Goal: Answer question/provide support: Share knowledge or assist other users

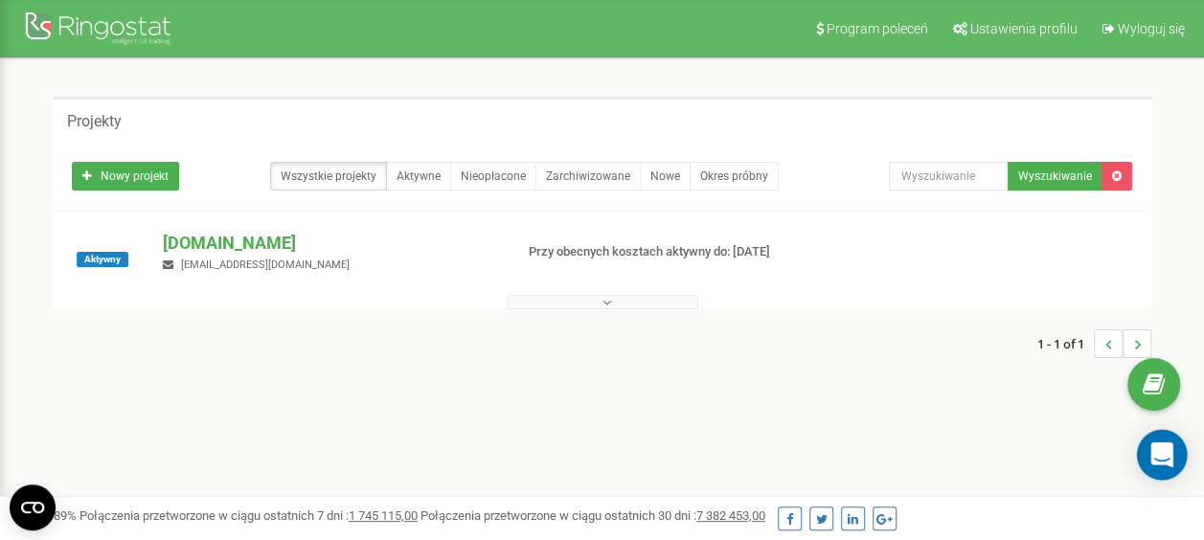
click at [1157, 460] on icon "Open Intercom Messenger" at bounding box center [1161, 454] width 25 height 25
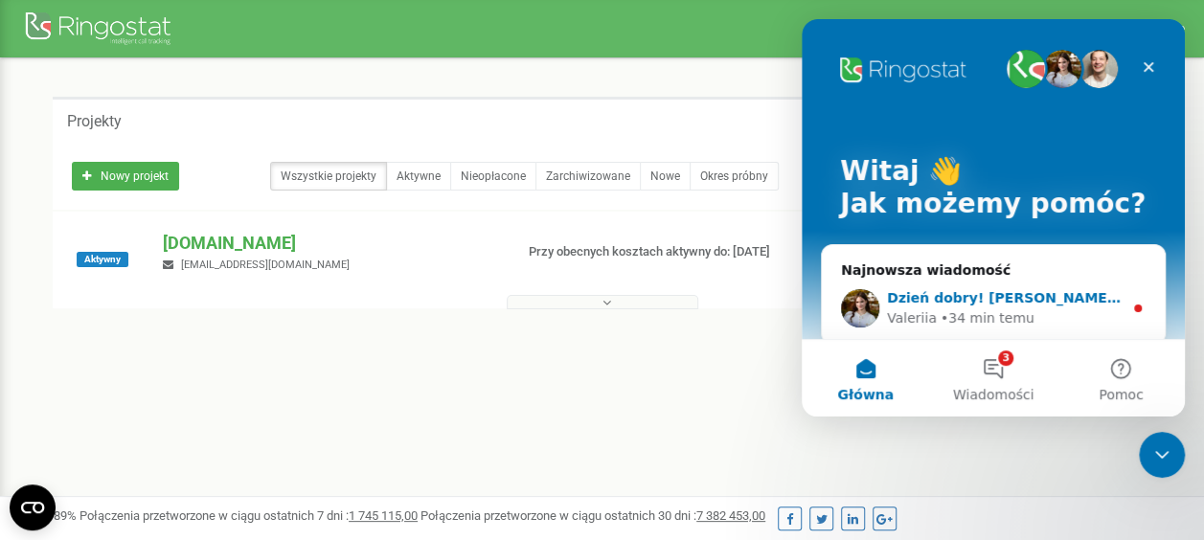
click at [1060, 318] on div "Valeriia • 34 min temu" at bounding box center [1005, 318] width 236 height 20
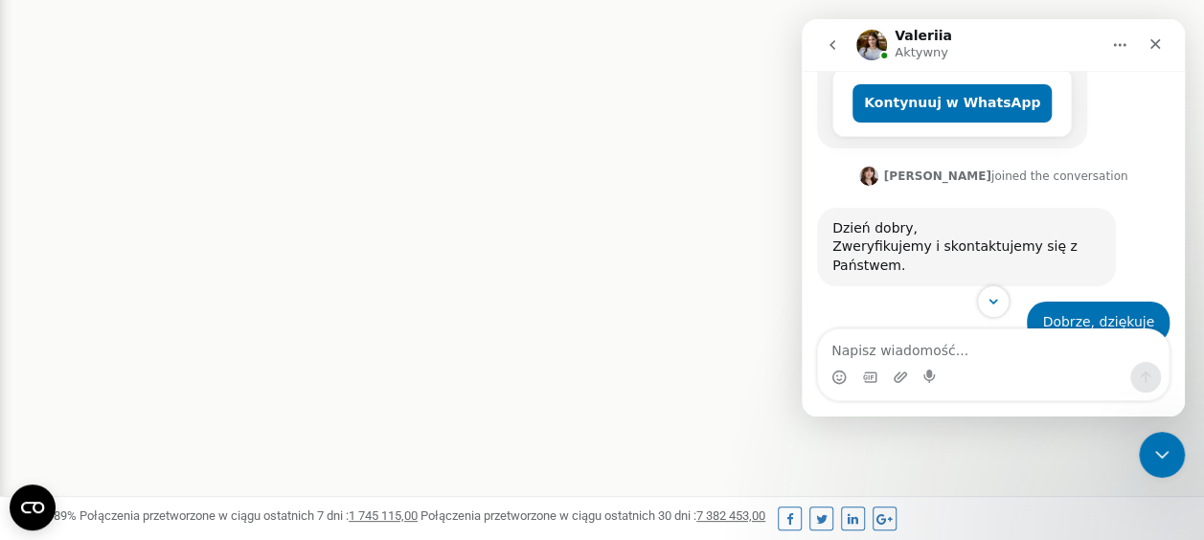
scroll to position [572, 0]
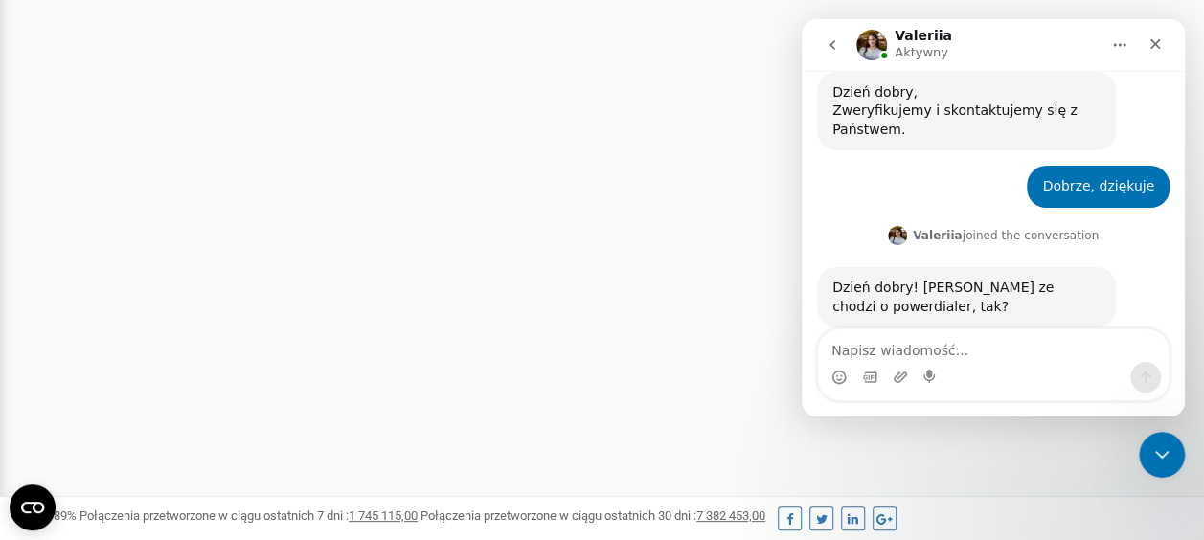
click at [905, 339] on textarea "Napisz wiadomość..." at bounding box center [993, 345] width 350 height 33
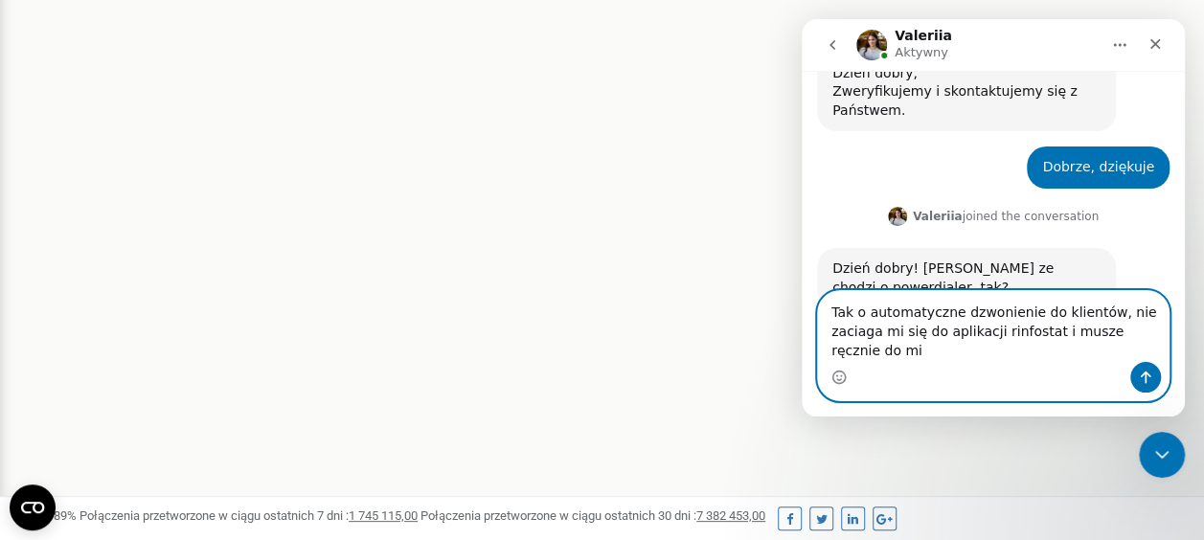
scroll to position [610, 0]
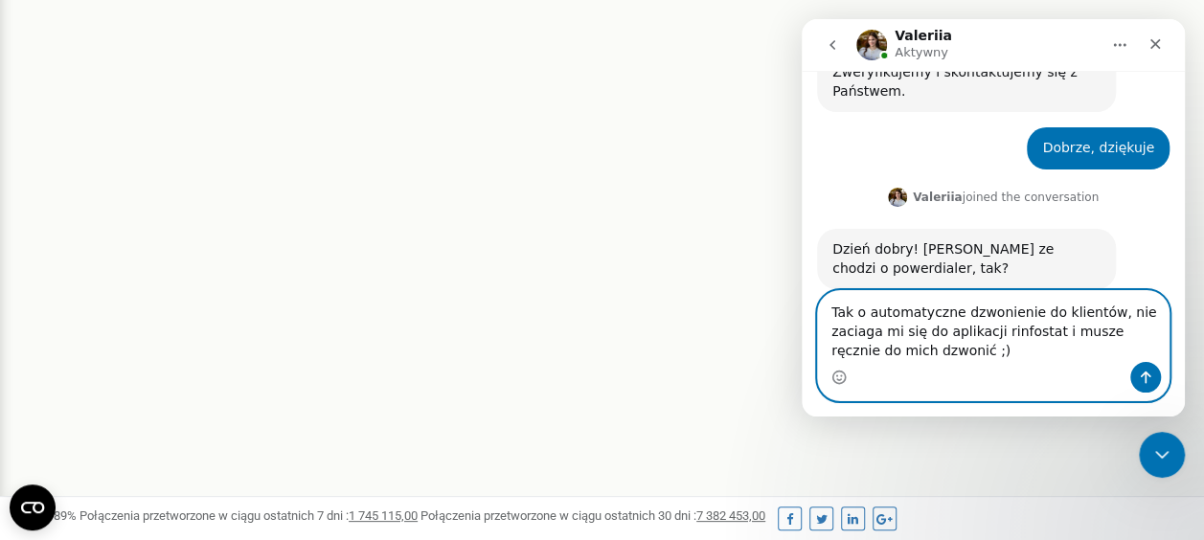
click at [1006, 334] on textarea "Tak o automatyczne dzwonienie do klientów, nie zaciaga mi się do aplikacji rinf…" at bounding box center [993, 326] width 350 height 71
type textarea "Tak o automatyczne dzwonienie do klientów, nie zaciąga mi się do aplikacji ring…"
click at [964, 357] on textarea "Tak o automatyczne dzwonienie do klientów, nie zaciąga mi się do aplikacji ring…" at bounding box center [993, 326] width 350 height 71
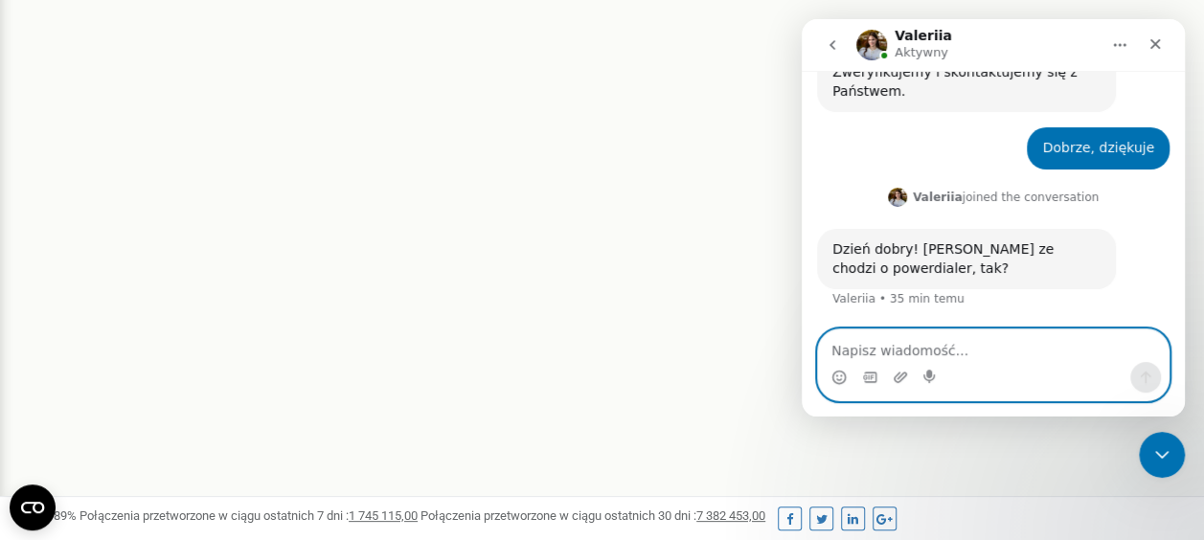
scroll to position [666, 0]
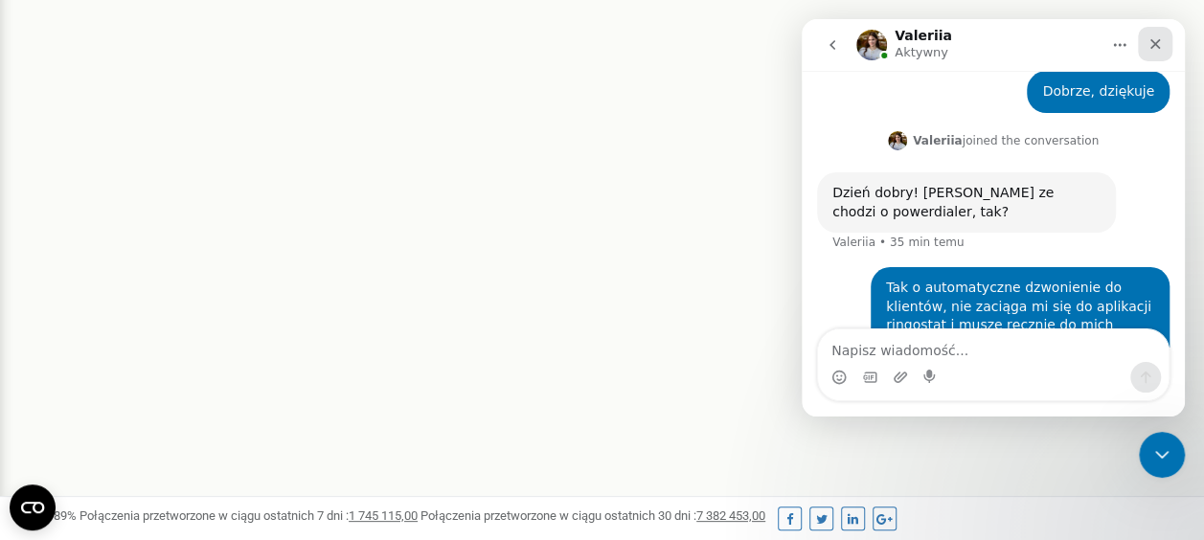
click at [1159, 42] on icon "Zamknij" at bounding box center [1154, 43] width 15 height 15
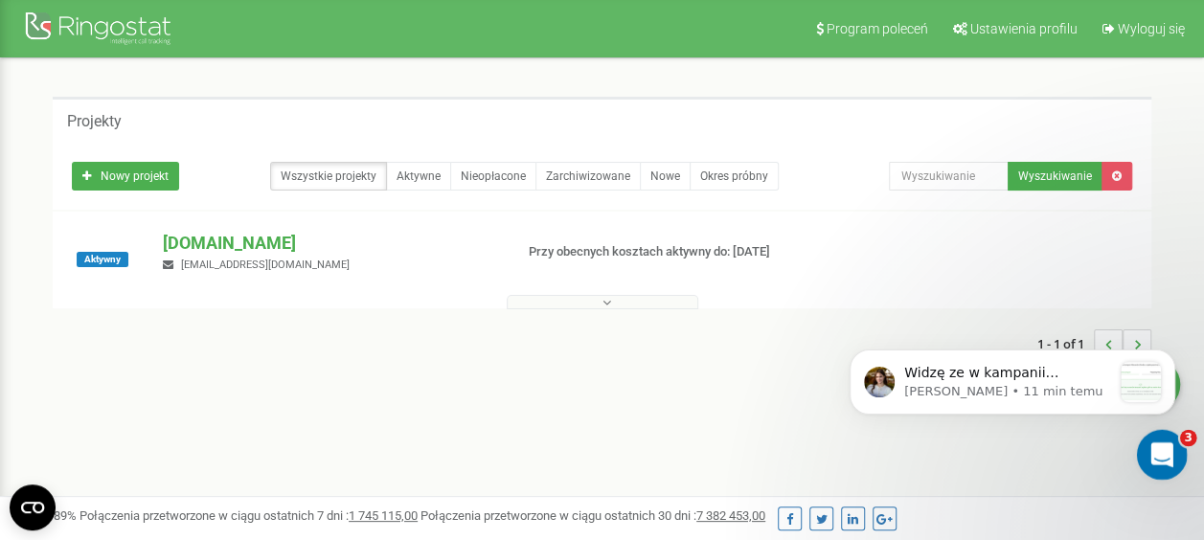
click at [1155, 446] on icon "Otwórz komunikator Intercom" at bounding box center [1159, 453] width 32 height 32
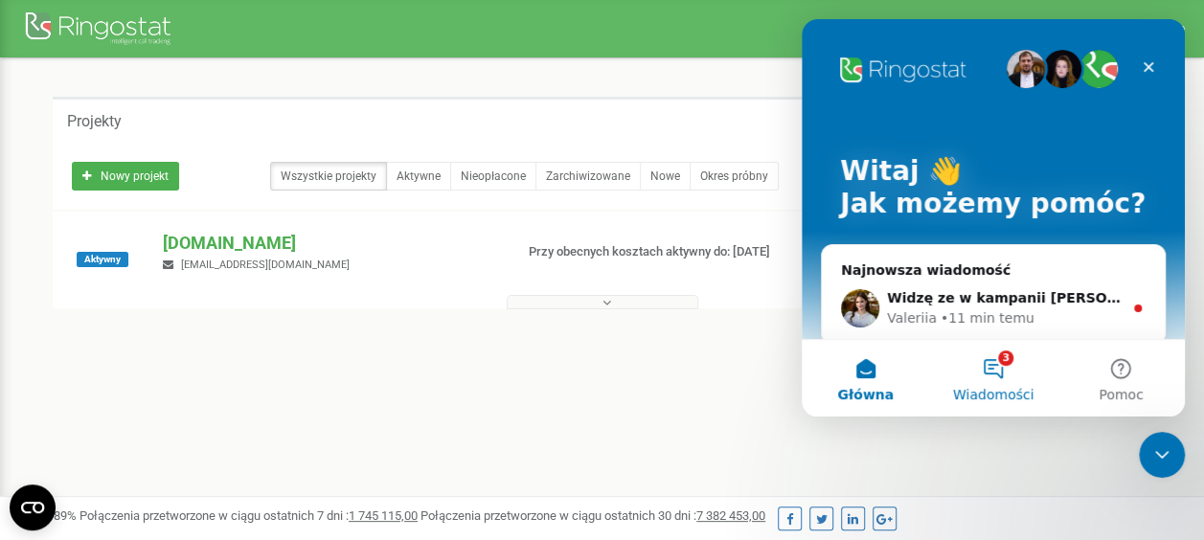
click at [982, 384] on button "3 Wiadomości" at bounding box center [992, 378] width 127 height 77
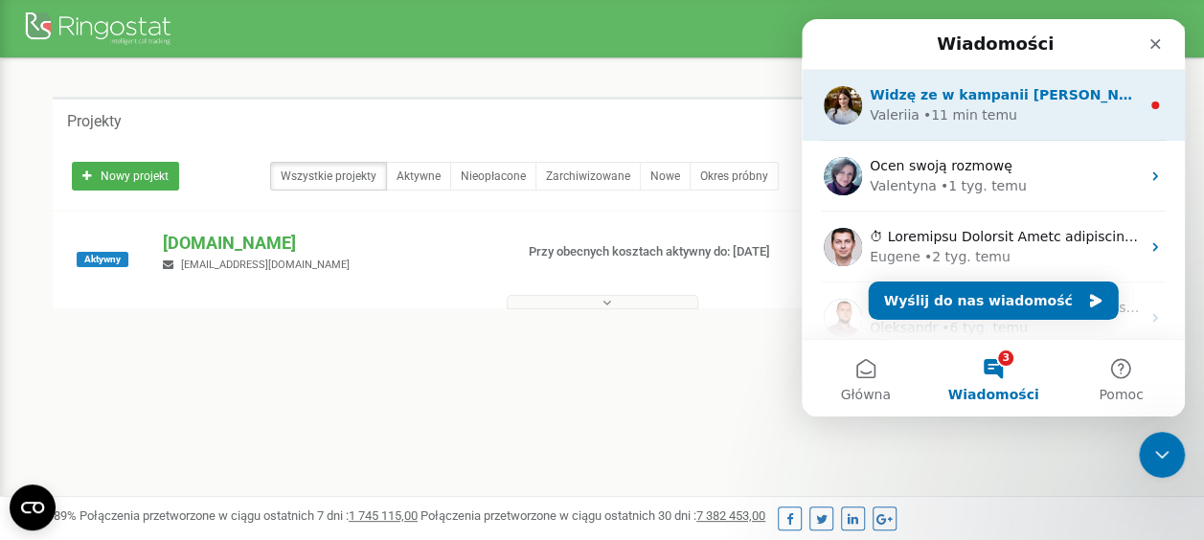
click at [1039, 118] on div "Valeriia • 11 min temu" at bounding box center [1004, 115] width 270 height 20
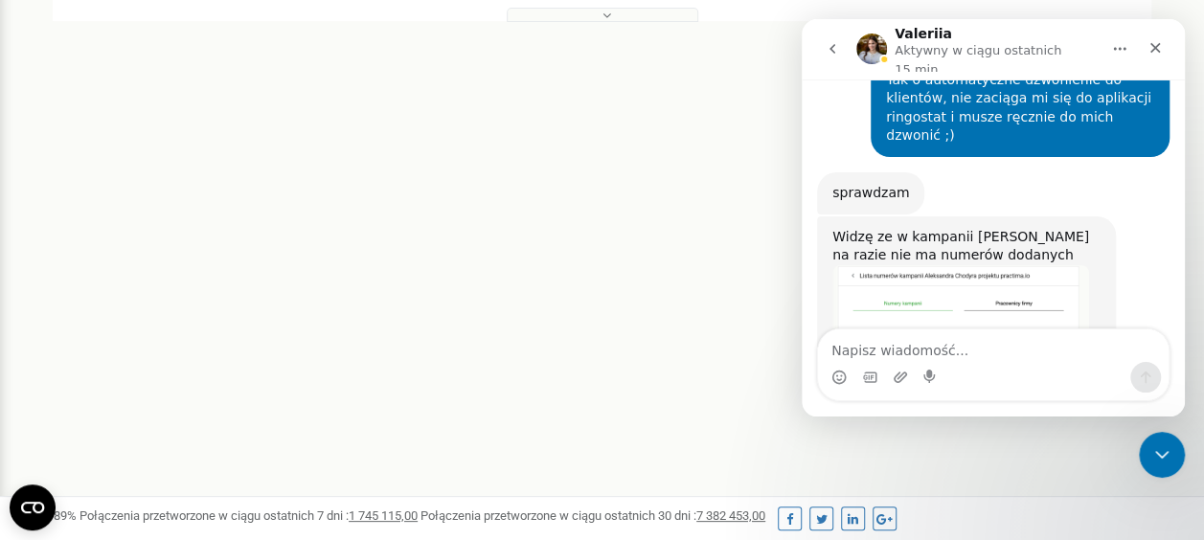
scroll to position [839, 0]
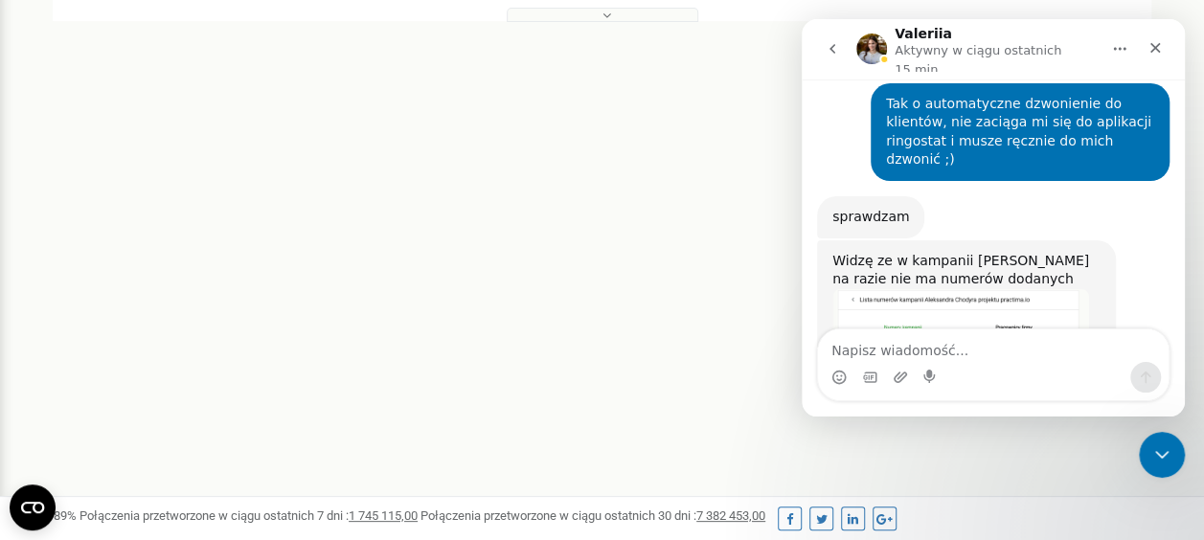
click at [977, 299] on img "Valeriia mówi…" at bounding box center [960, 363] width 257 height 148
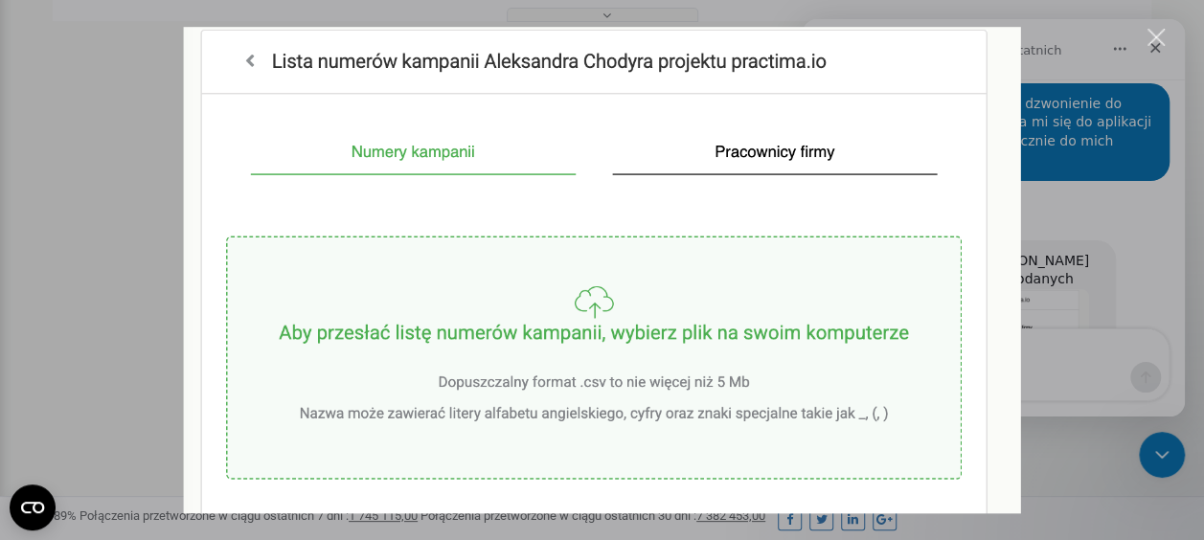
scroll to position [0, 0]
click at [1159, 33] on div "Zamknij" at bounding box center [1156, 38] width 18 height 18
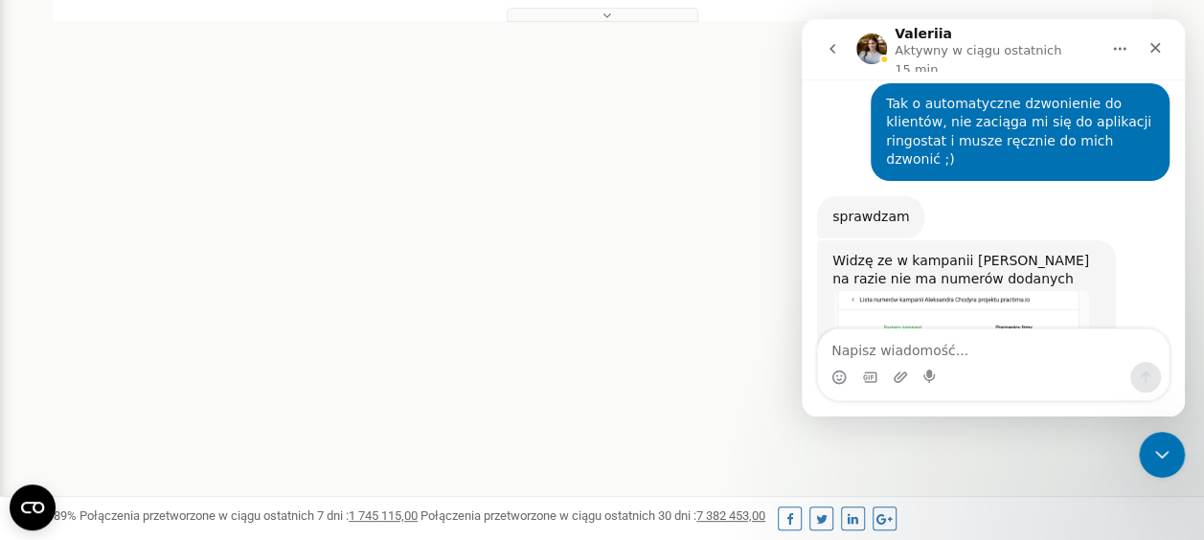
scroll to position [862, 0]
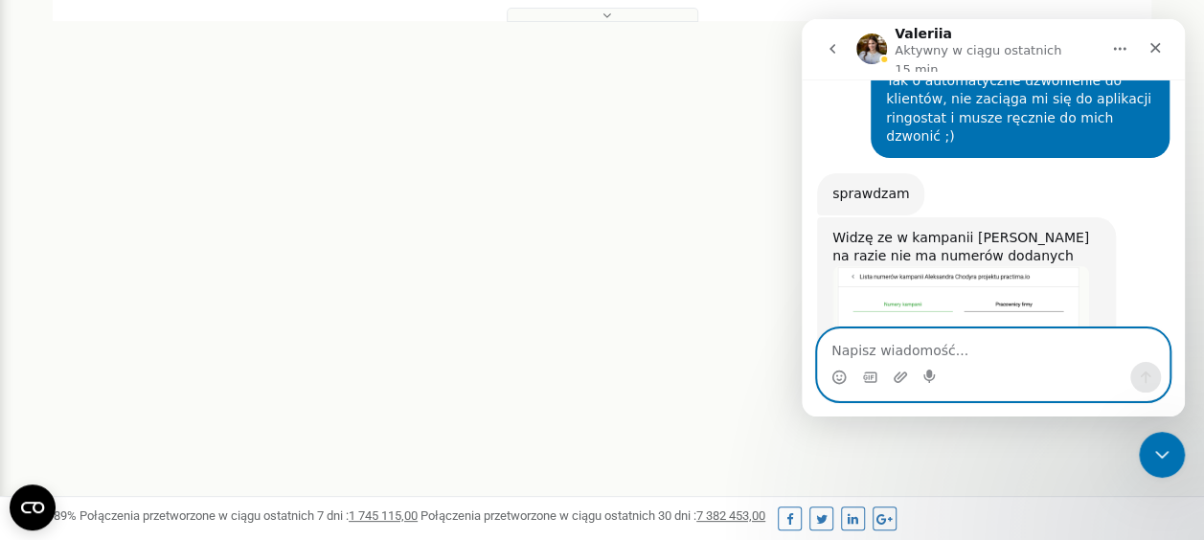
click at [939, 349] on textarea "Napisz wiadomość..." at bounding box center [993, 345] width 350 height 33
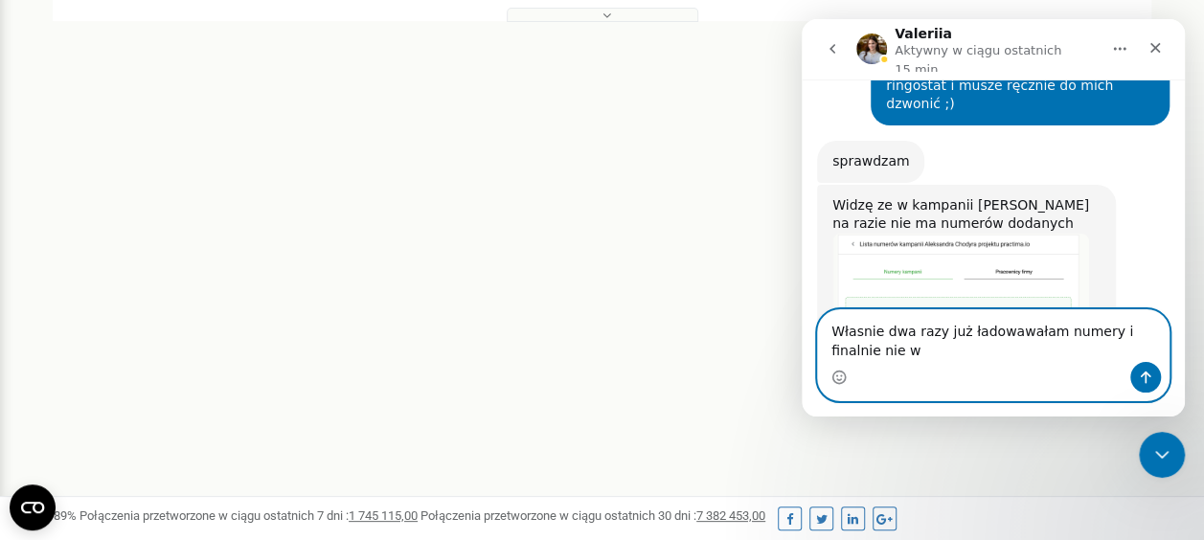
scroll to position [954, 0]
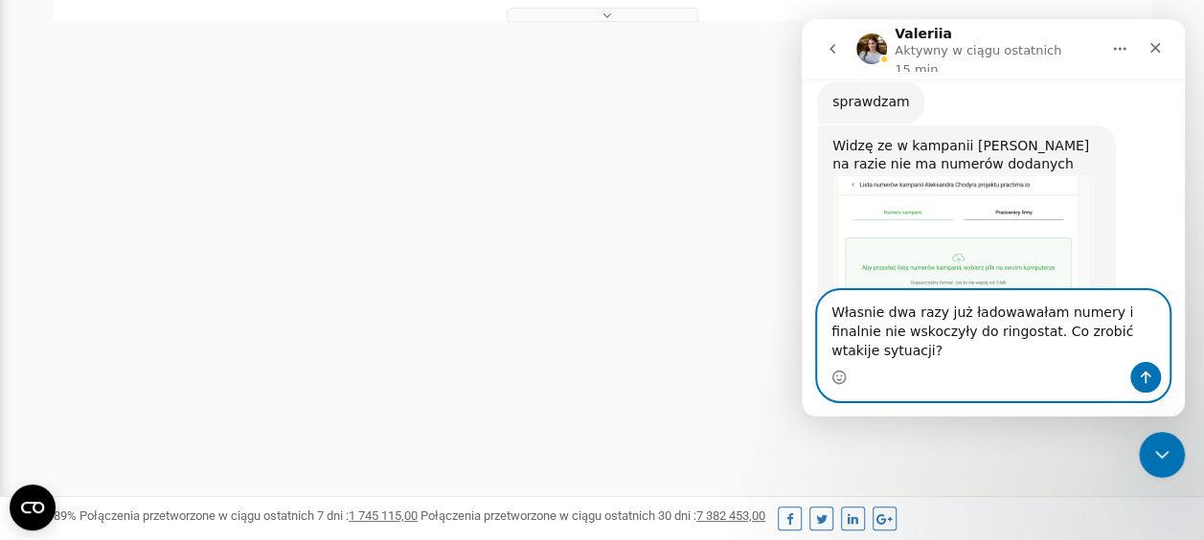
click at [1068, 349] on textarea "Własnie dwa razy już ładowawałam numery i finalnie nie wskoczyły do ringostat. …" at bounding box center [993, 326] width 350 height 71
click at [1097, 354] on textarea "Własnie dwa razy już ładowawałam numery i finalnie nie wskoczyły do ringostat. …" at bounding box center [993, 326] width 350 height 71
click at [1098, 354] on textarea "Własnie dwa razy już ładowawałam numery i finalnie nie wskoczyły do ringostat. …" at bounding box center [993, 326] width 350 height 71
click at [1136, 349] on textarea "Własnie dwa razy już ładowałam numery i finalnie nie wskoczyły do ringostat. Co…" at bounding box center [993, 326] width 350 height 71
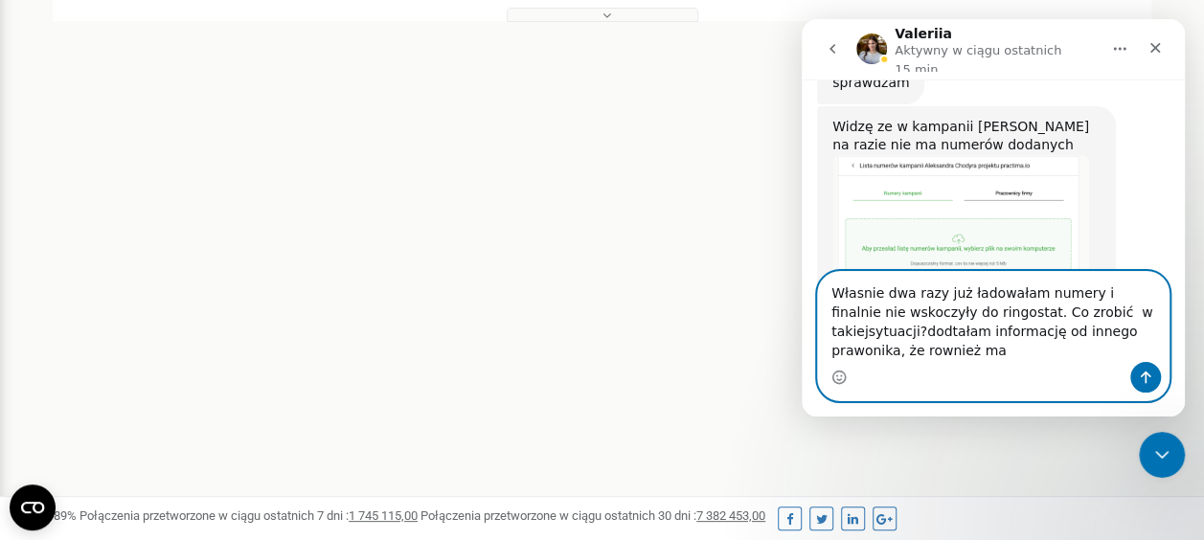
scroll to position [992, 0]
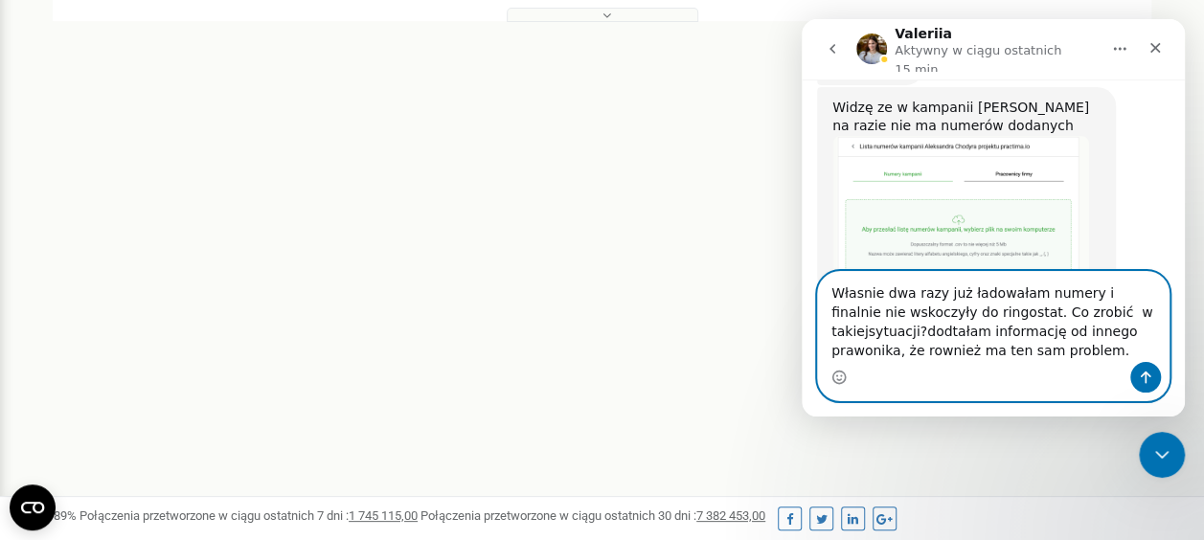
drag, startPoint x: 874, startPoint y: 331, endPoint x: 891, endPoint y: 358, distance: 31.9
click at [891, 358] on textarea "Własnie dwa razy już ładowałam numery i finalnie nie wskoczyły do ringostat. Co…" at bounding box center [993, 317] width 350 height 90
click at [859, 337] on textarea "Własnie dwa razy już ładowałam numery i finalnie nie wskoczyły do ringostat. Co…" at bounding box center [993, 317] width 350 height 90
drag, startPoint x: 1068, startPoint y: 334, endPoint x: 1045, endPoint y: 360, distance: 34.6
click at [1045, 360] on textarea "Własnie dwa razy już ładowałam numery i finalnie nie wskoczyły do ringostat. Co…" at bounding box center [993, 317] width 350 height 90
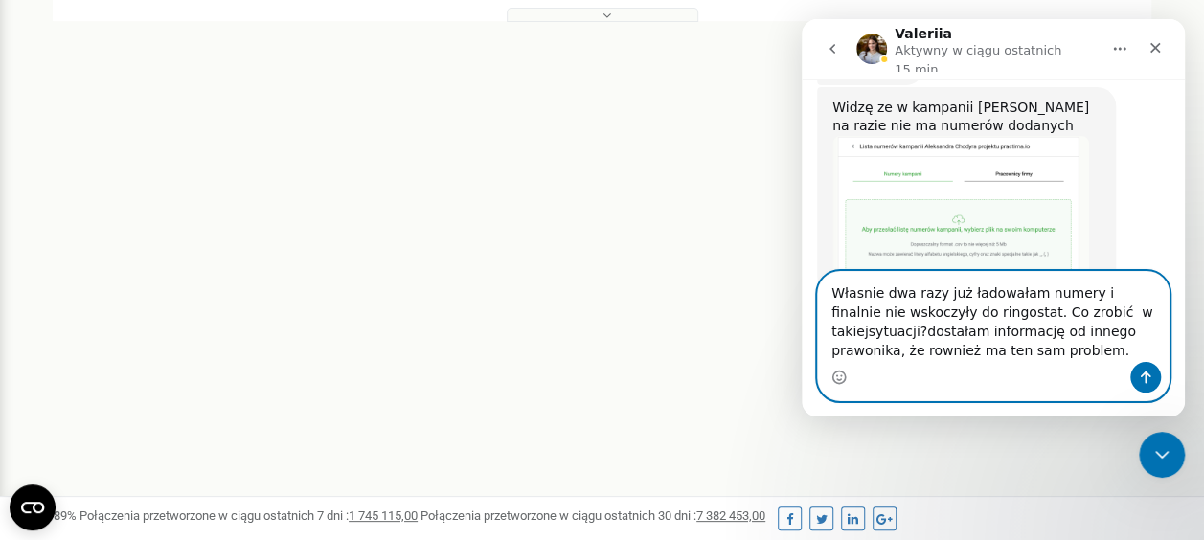
drag, startPoint x: 1041, startPoint y: 333, endPoint x: 1080, endPoint y: 339, distance: 39.7
click at [1080, 339] on textarea "Własnie dwa razy już ładowałam numery i finalnie nie wskoczyły do ringostat. Co…" at bounding box center [993, 317] width 350 height 90
click at [1079, 310] on textarea "Własnie dwa razy już ładowałam numery i finalnie nie wskoczyły do ringostat. Co…" at bounding box center [993, 317] width 350 height 90
type textarea "Właśnie dwa razy już ładowałam numery i finalnie nie wskoczyły do ringostat. Co…"
click at [963, 360] on textarea "Właśnie dwa razy już ładowałam numery i finalnie nie wskoczyły do ringostat. Co…" at bounding box center [993, 317] width 350 height 90
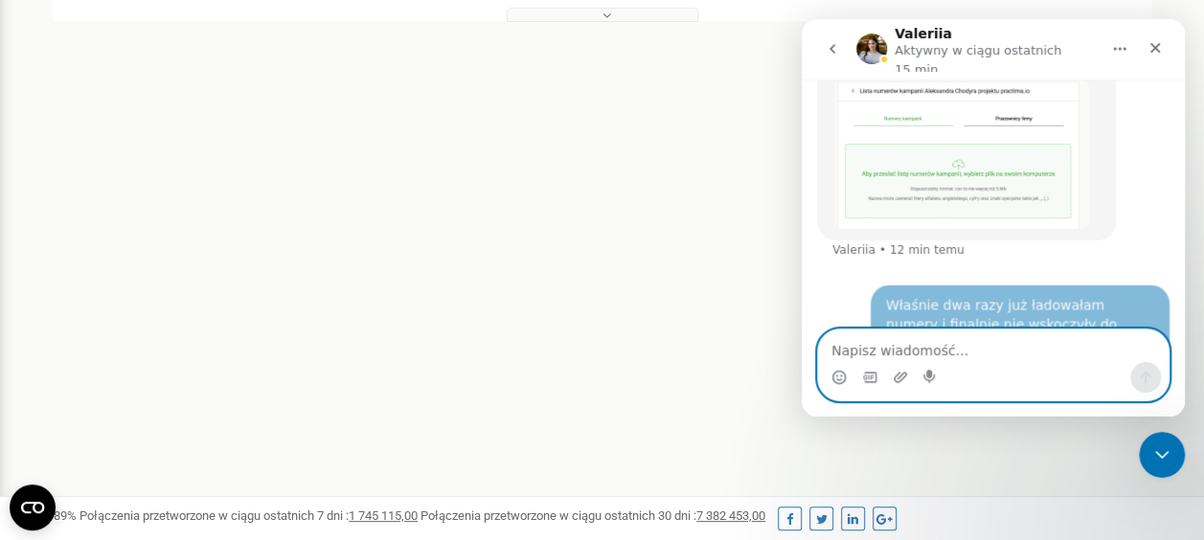
scroll to position [1067, 0]
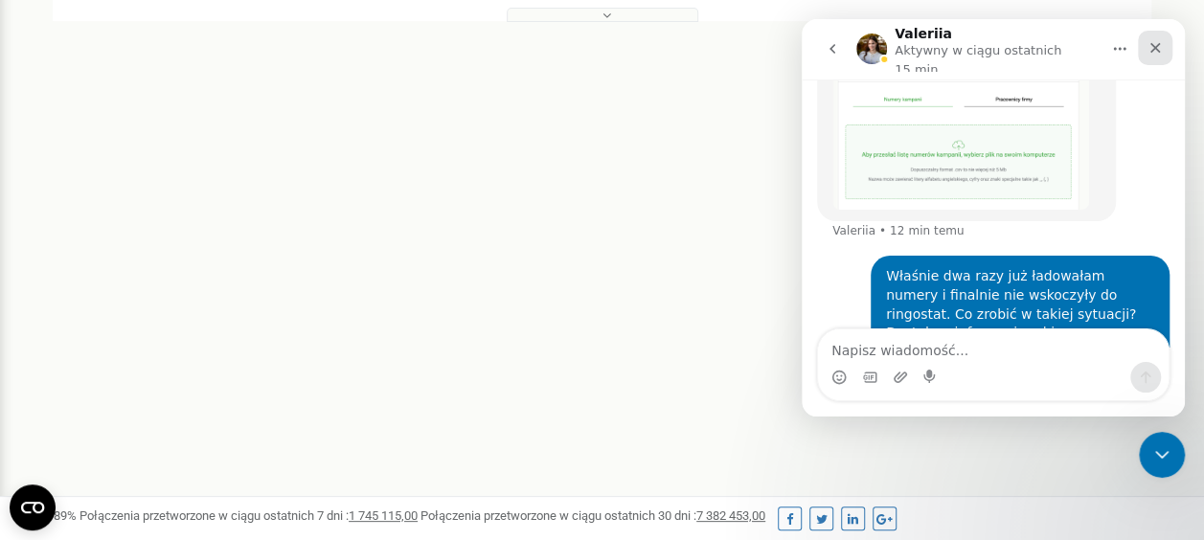
click at [1150, 43] on icon "Zamknij" at bounding box center [1154, 47] width 15 height 15
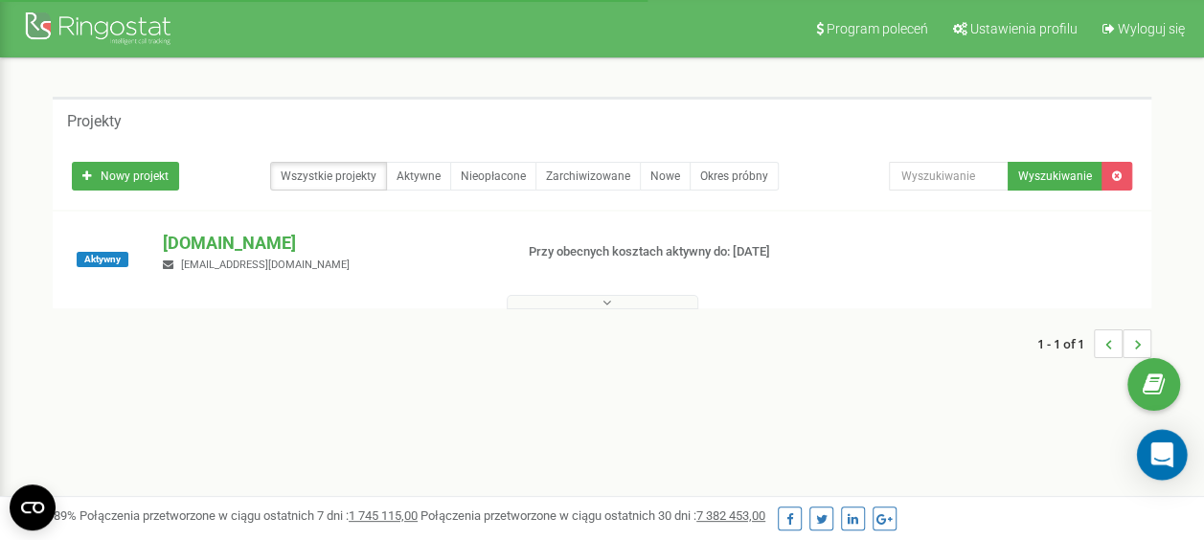
click at [1157, 455] on icon "Open Intercom Messenger" at bounding box center [1161, 454] width 22 height 25
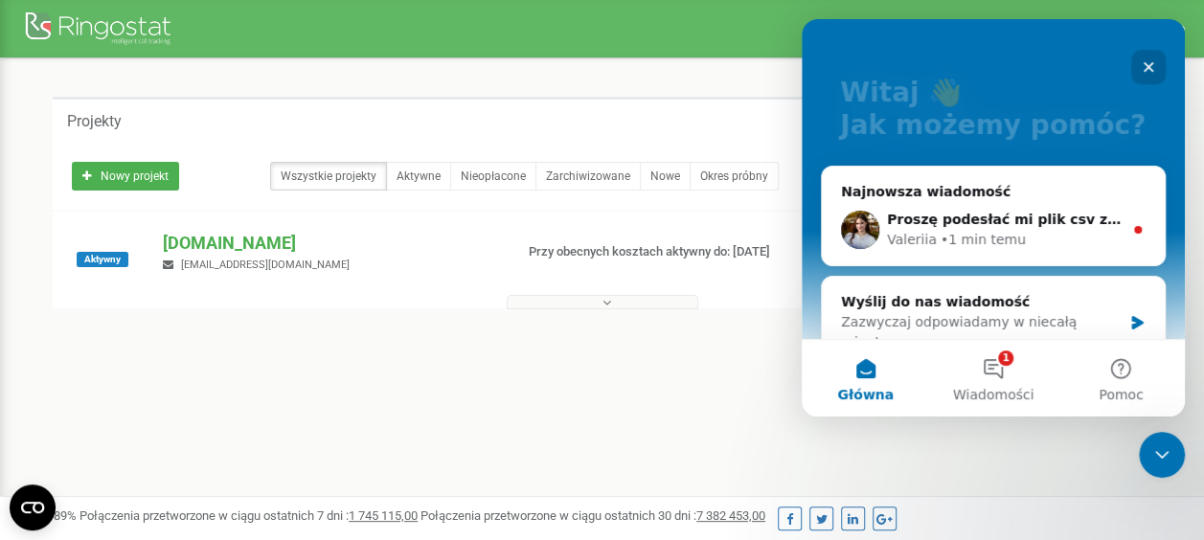
scroll to position [191, 0]
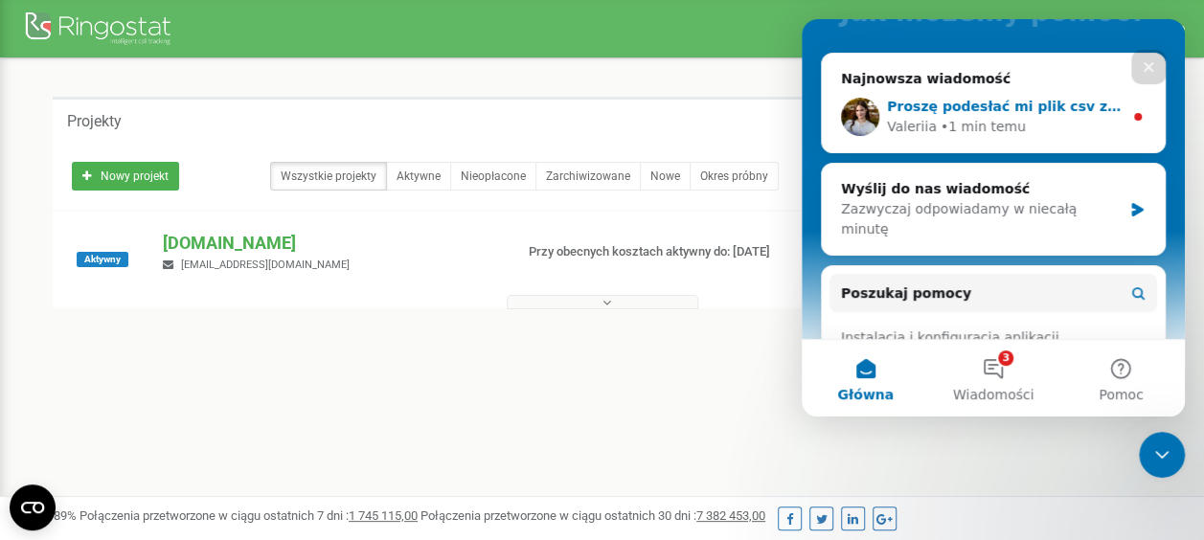
click at [1065, 126] on div "Valeriia • 1 min temu" at bounding box center [1005, 127] width 236 height 20
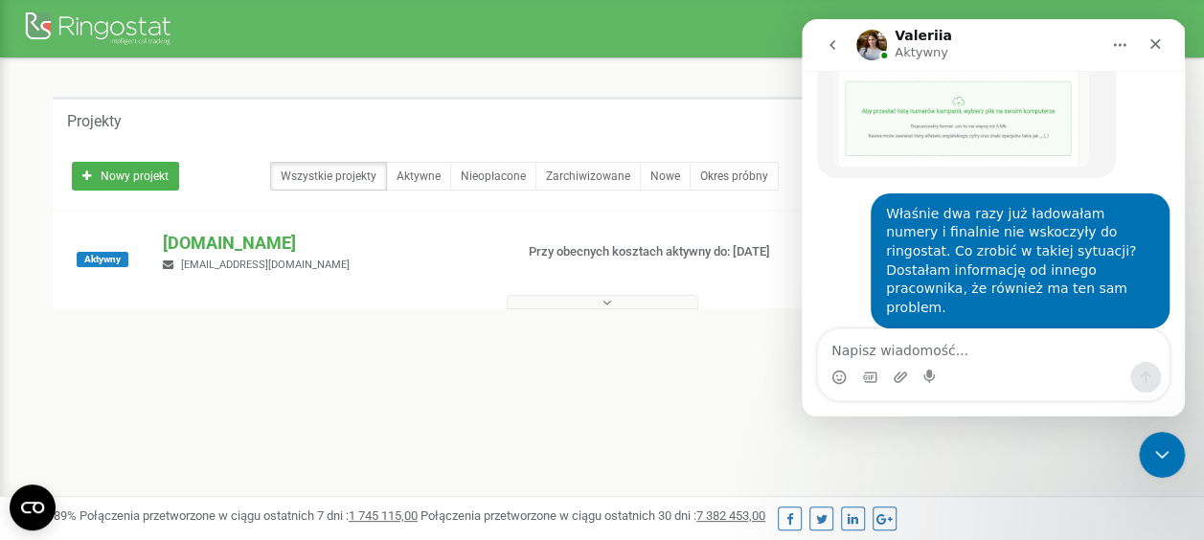
scroll to position [1124, 0]
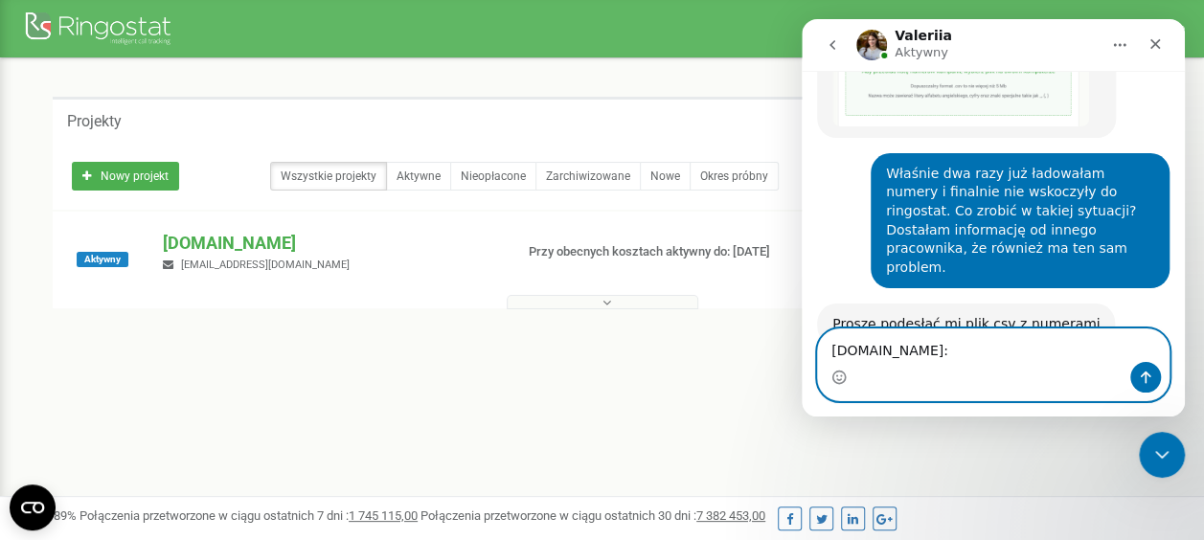
paste textarea "+48667289555"
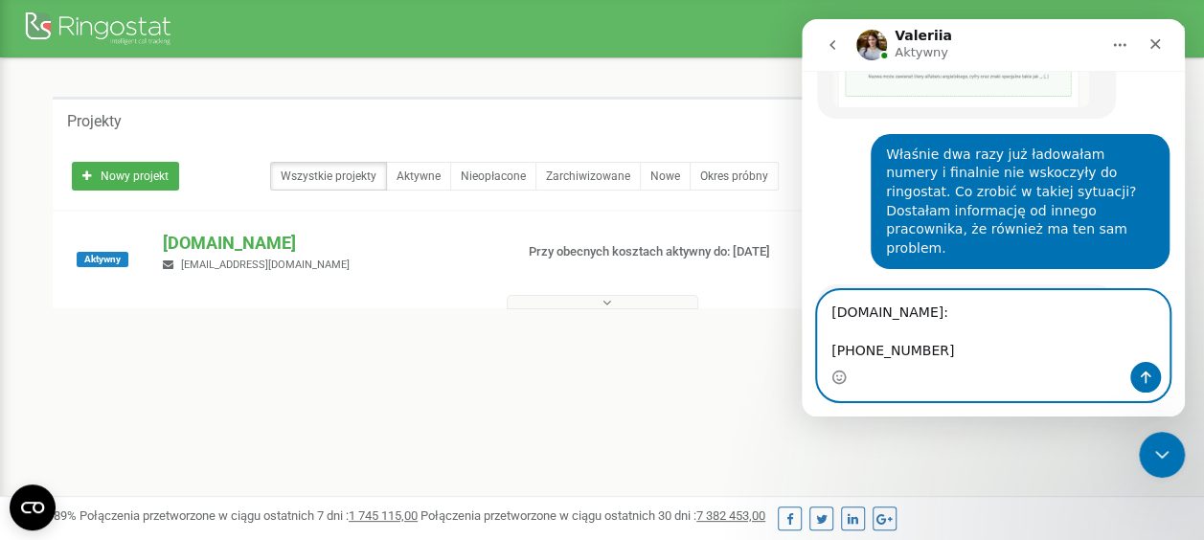
scroll to position [1182, 0]
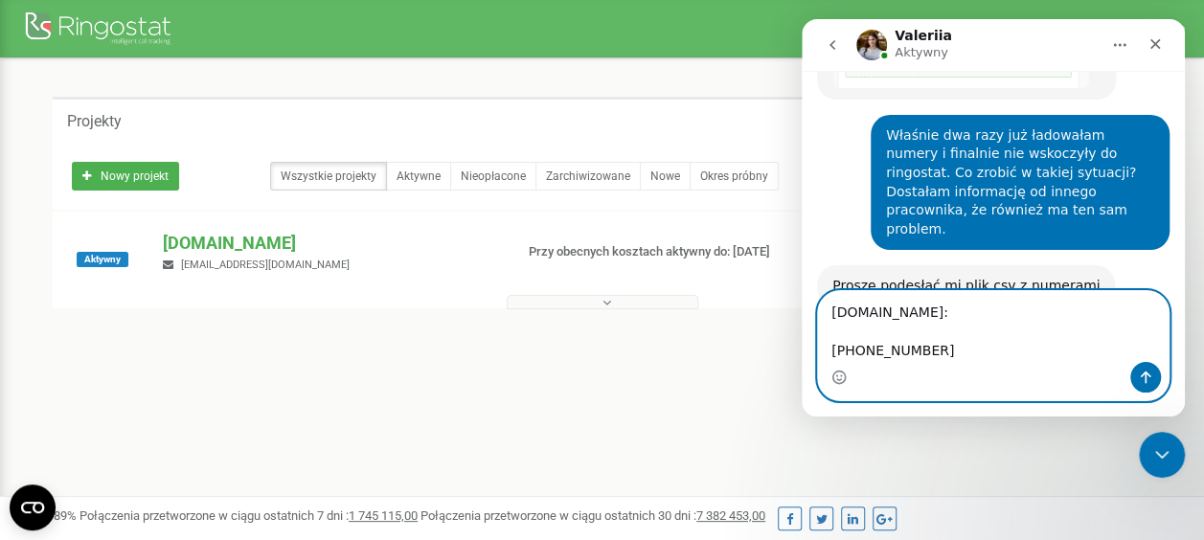
paste textarea "+48534534767"
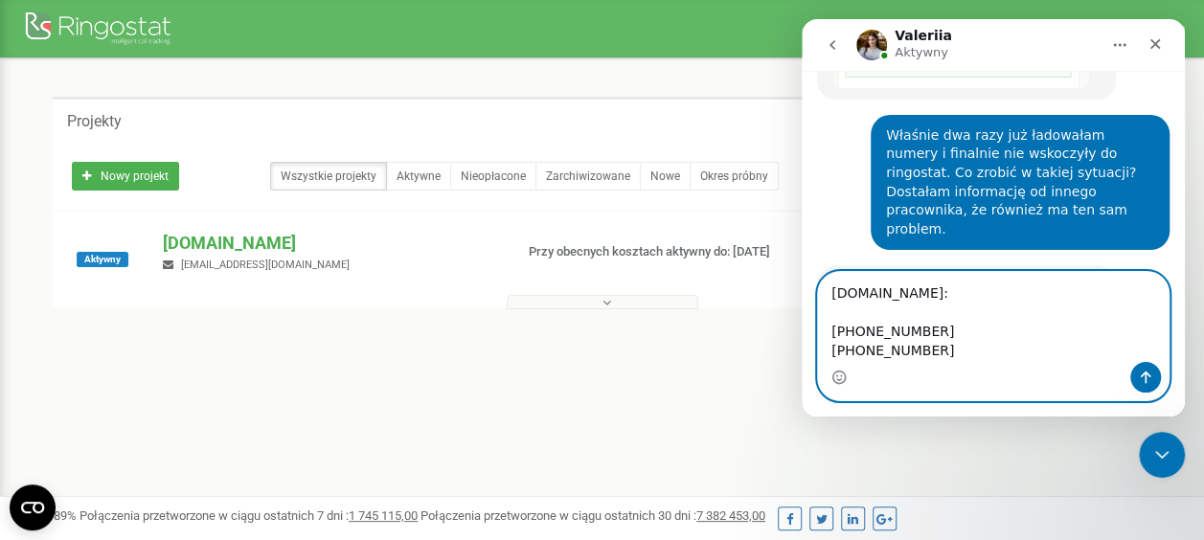
scroll to position [1201, 0]
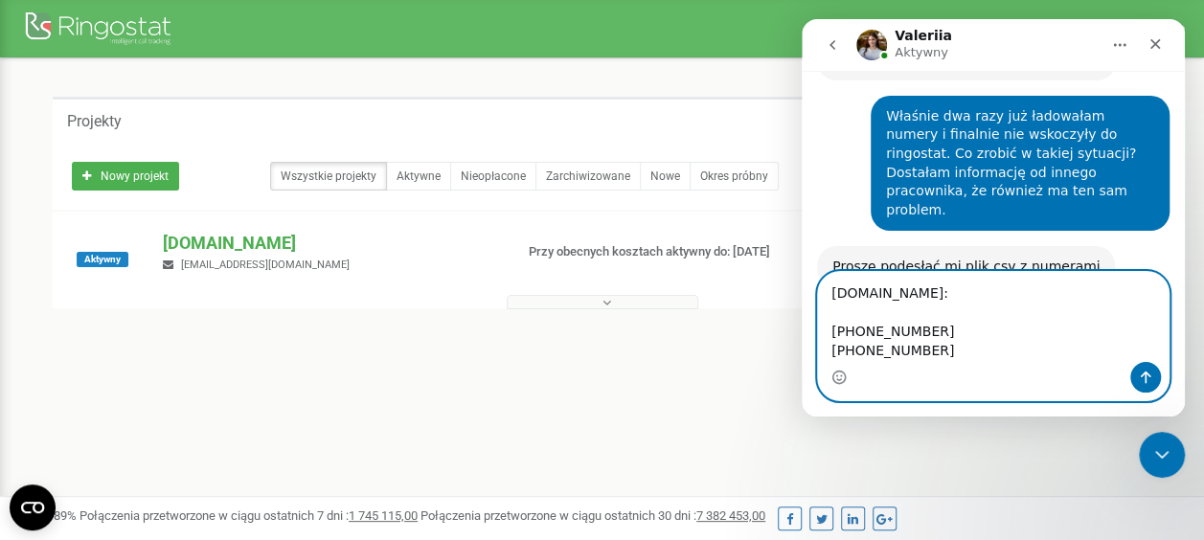
paste textarea "+48510572443"
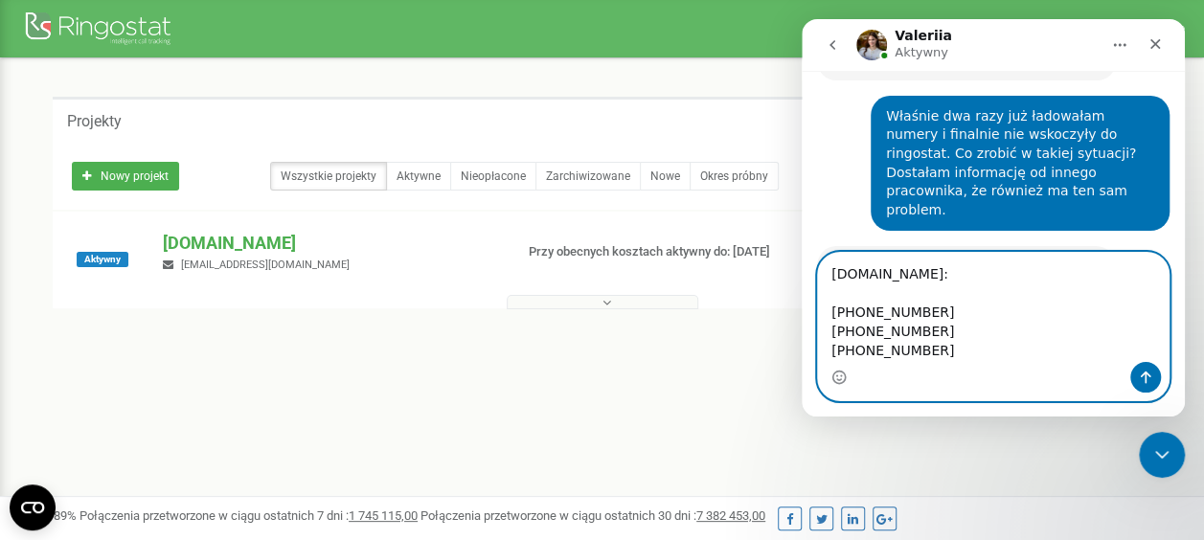
click at [888, 293] on textarea "M.in: +48667289555 +48534534767 +48510572443" at bounding box center [993, 307] width 350 height 109
type textarea "M.in: z godziny 8:40 +48667289555 +48534534767 +48510572443"
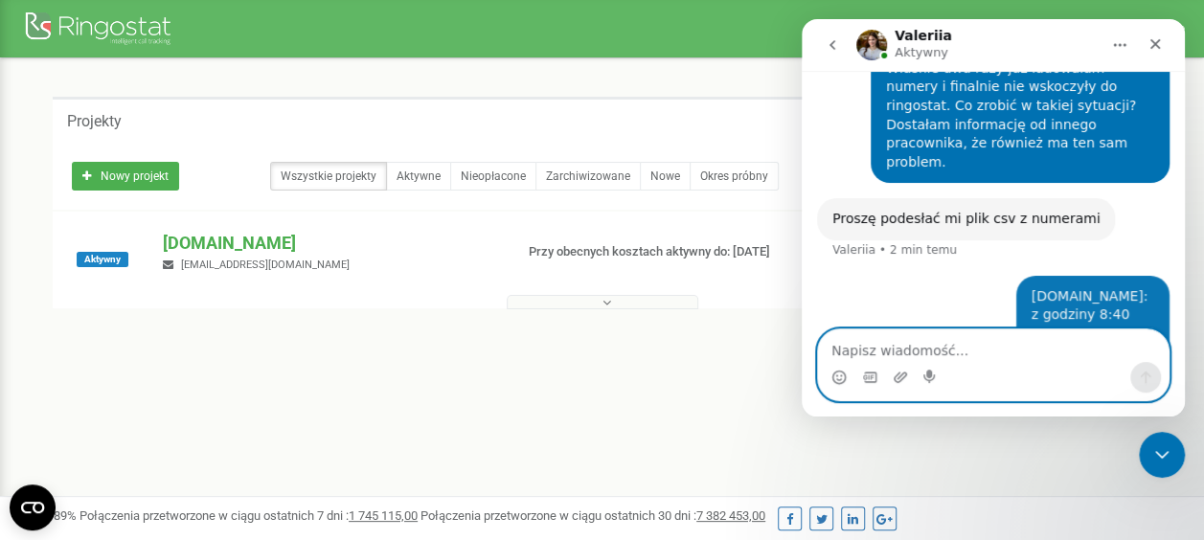
scroll to position [1256, 0]
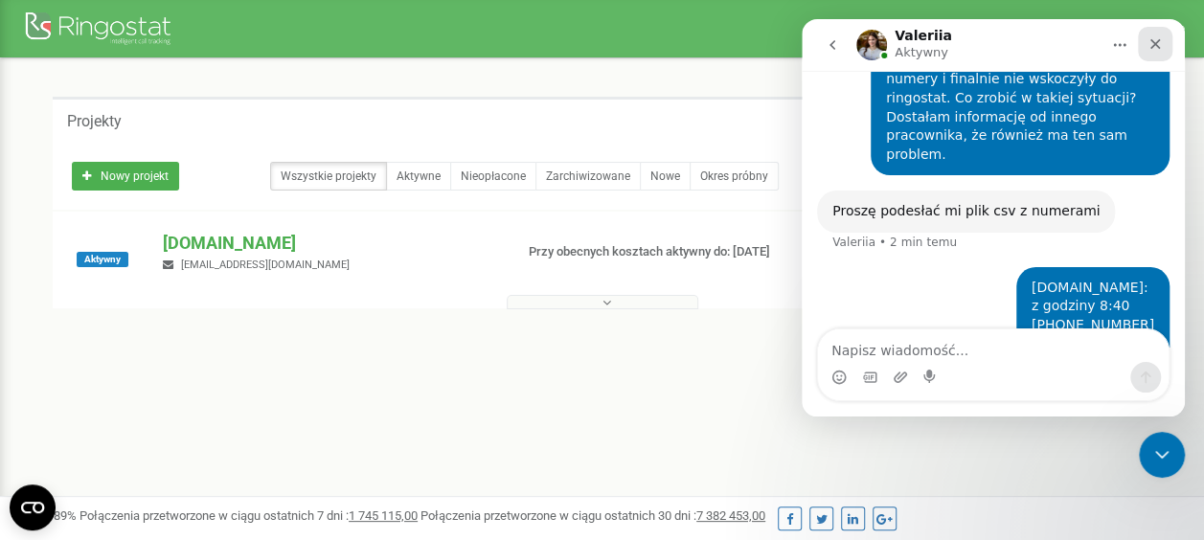
click at [1164, 45] on div "Zamknij" at bounding box center [1154, 44] width 34 height 34
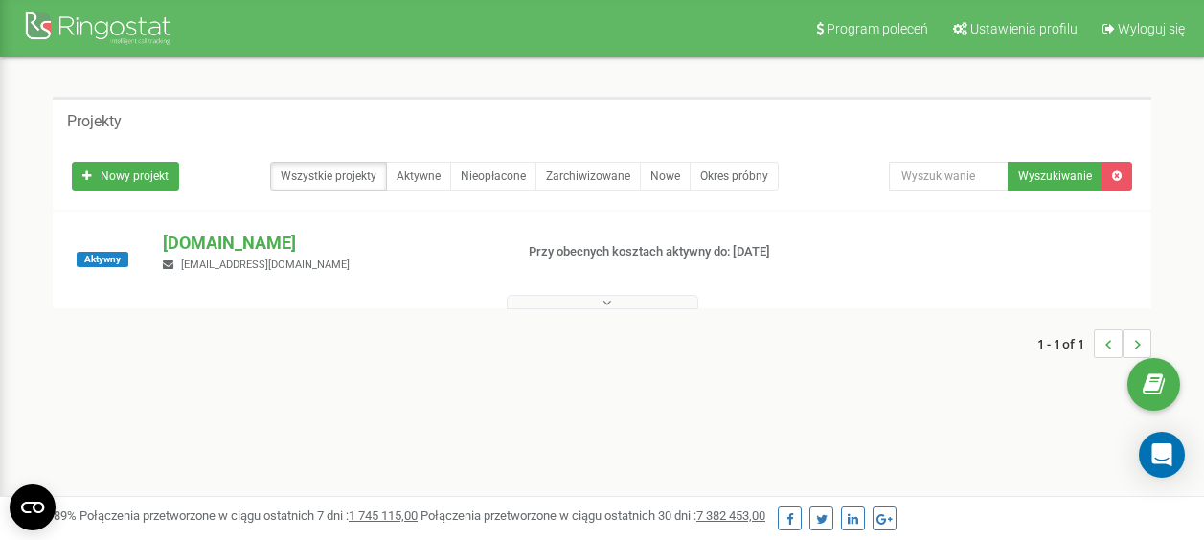
click at [1164, 466] on div "Open Intercom Messenger" at bounding box center [1161, 455] width 46 height 46
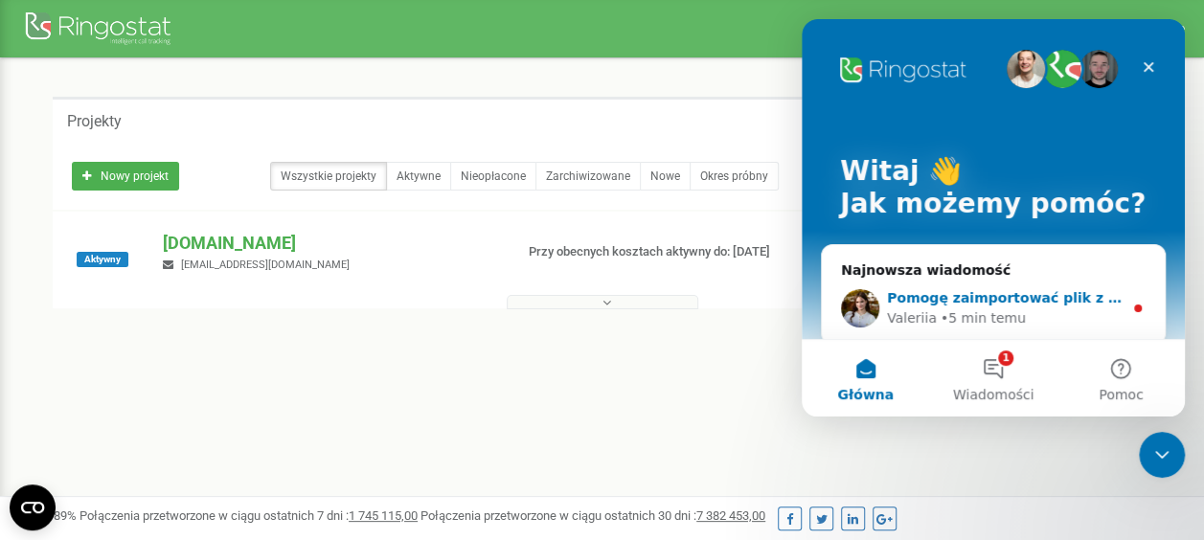
click at [1024, 324] on div "Valeriia • 5 min temu" at bounding box center [1005, 318] width 236 height 20
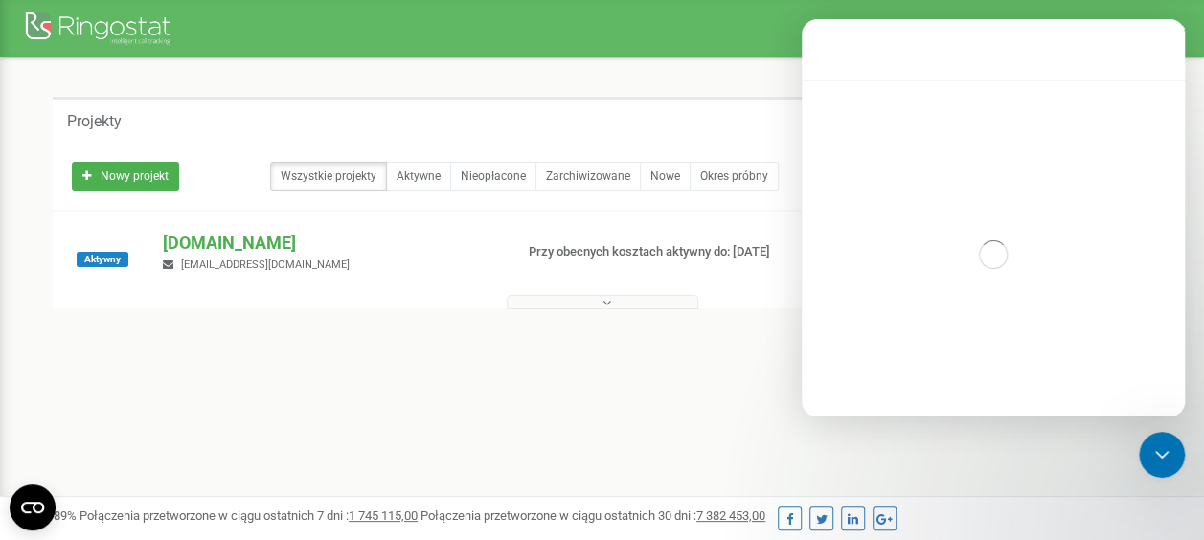
scroll to position [98, 0]
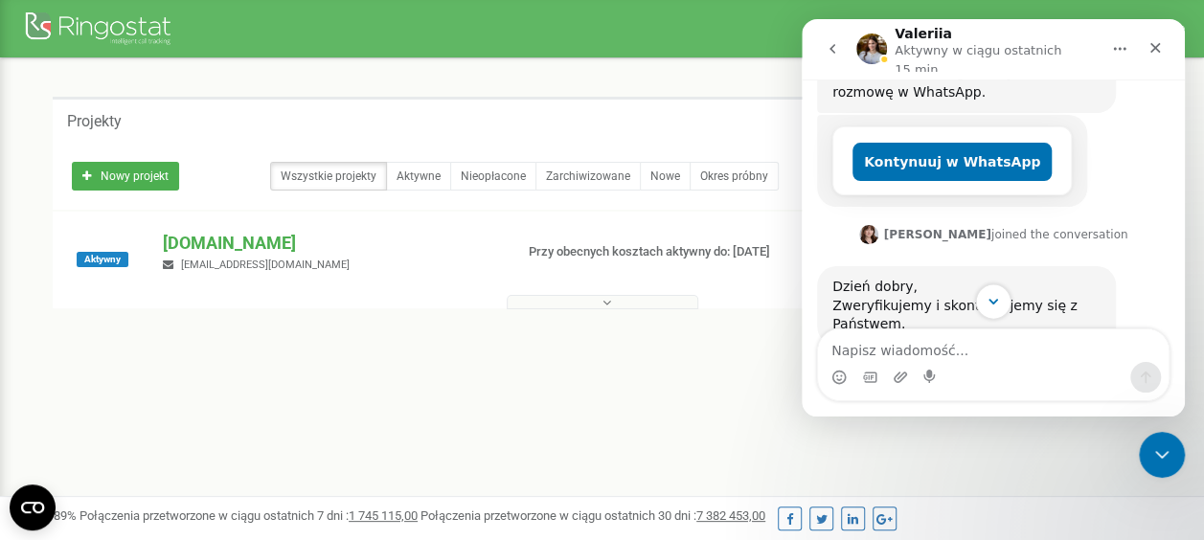
click at [989, 303] on icon "Scroll to bottom" at bounding box center [992, 301] width 17 height 17
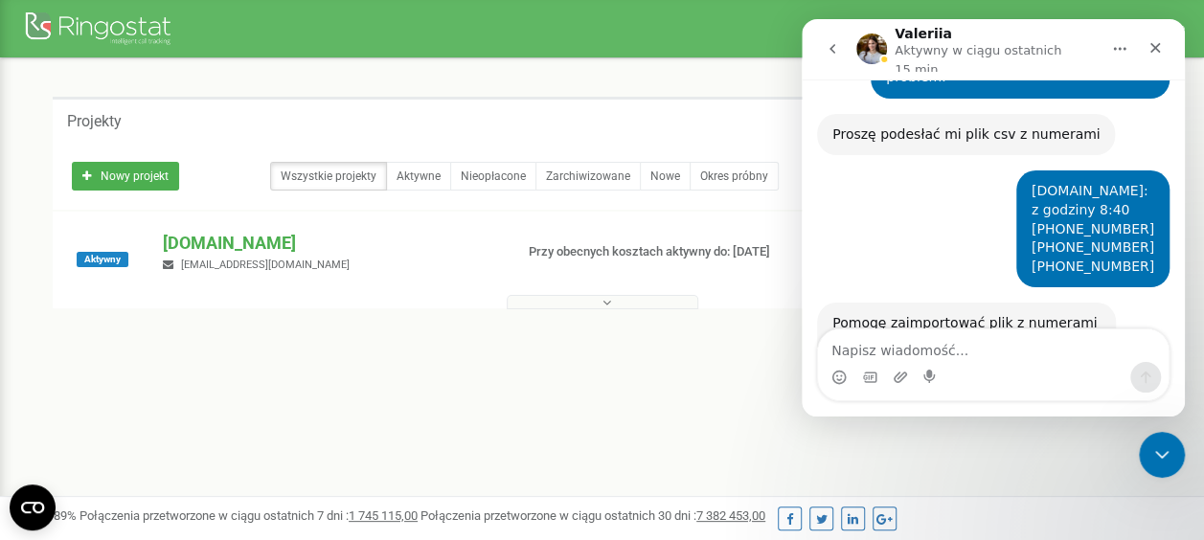
scroll to position [1379, 0]
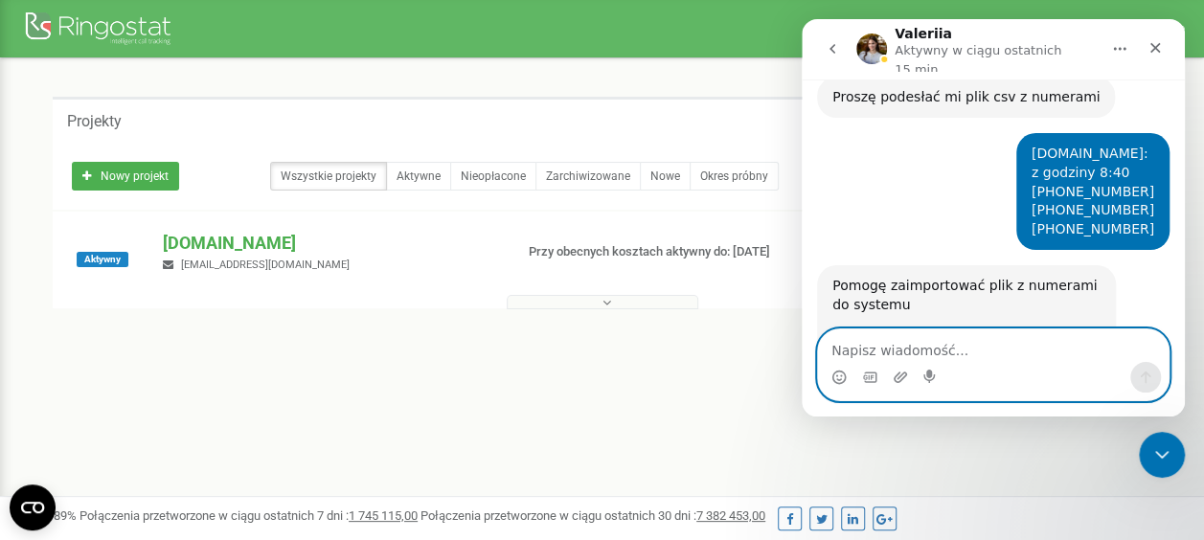
click at [915, 347] on textarea "Napisz wiadomość..." at bounding box center [993, 345] width 350 height 33
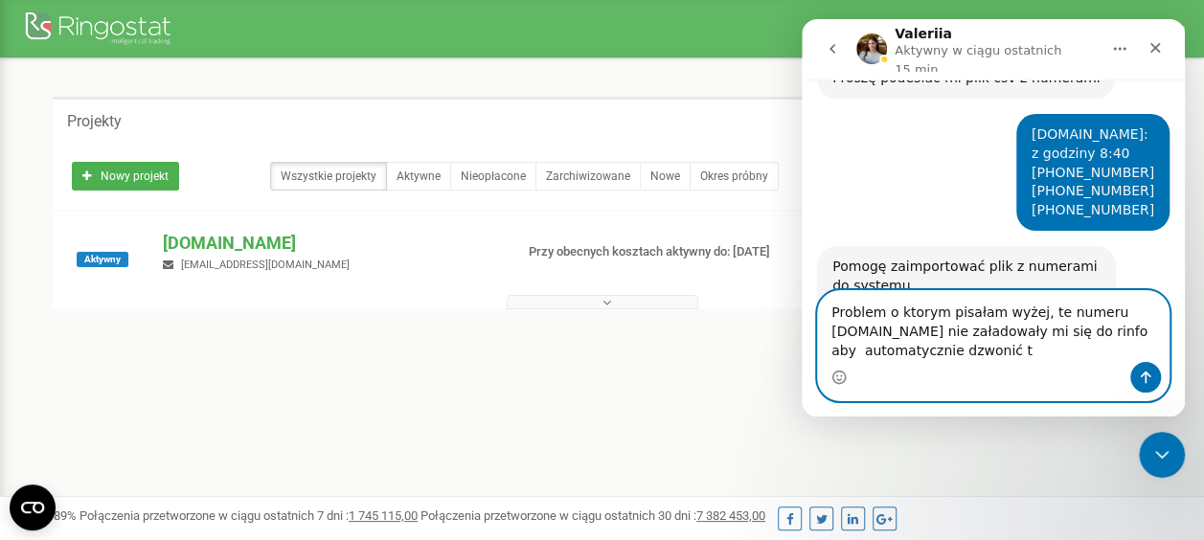
scroll to position [1417, 0]
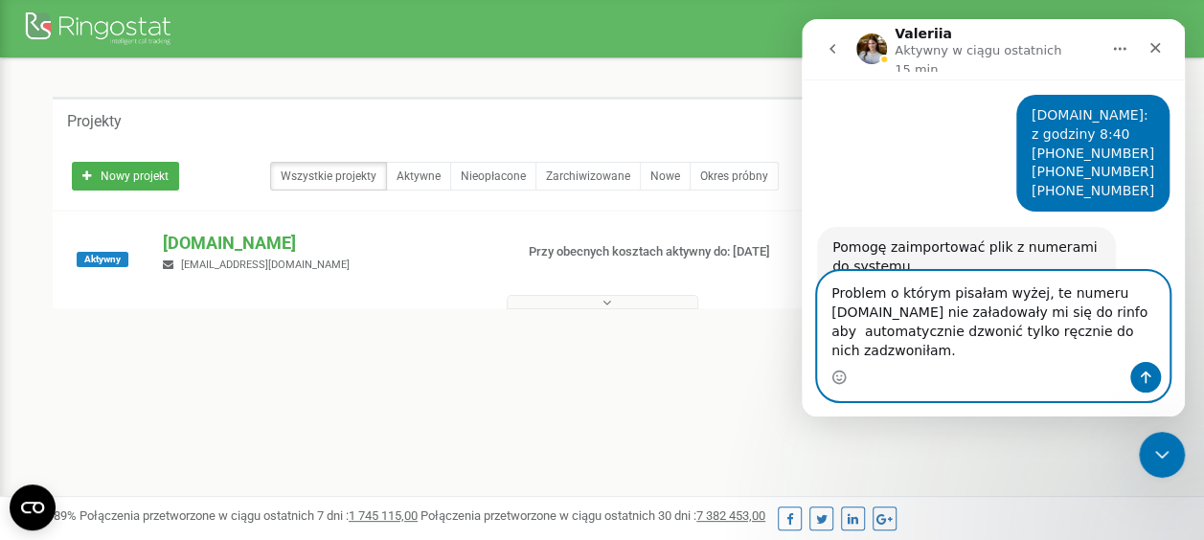
click at [978, 337] on textarea "Problem o którym pisałam wyżej, te numeru m.in nie załadowały mi się do rinfo a…" at bounding box center [993, 317] width 350 height 90
type textarea "Problem o którym pisałam wyżej, te numeru m.in nie załadowały mi się do ringo a…"
click at [1029, 353] on textarea "Problem o którym pisałam wyżej, te numeru m.in nie załadowały mi się do ringo a…" at bounding box center [993, 317] width 350 height 90
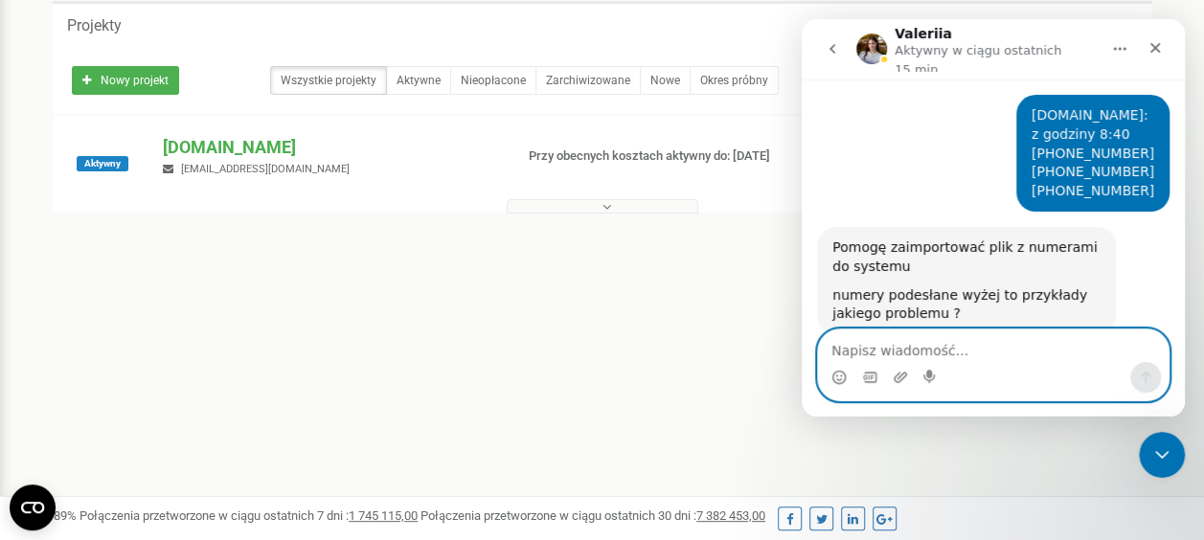
scroll to position [1492, 0]
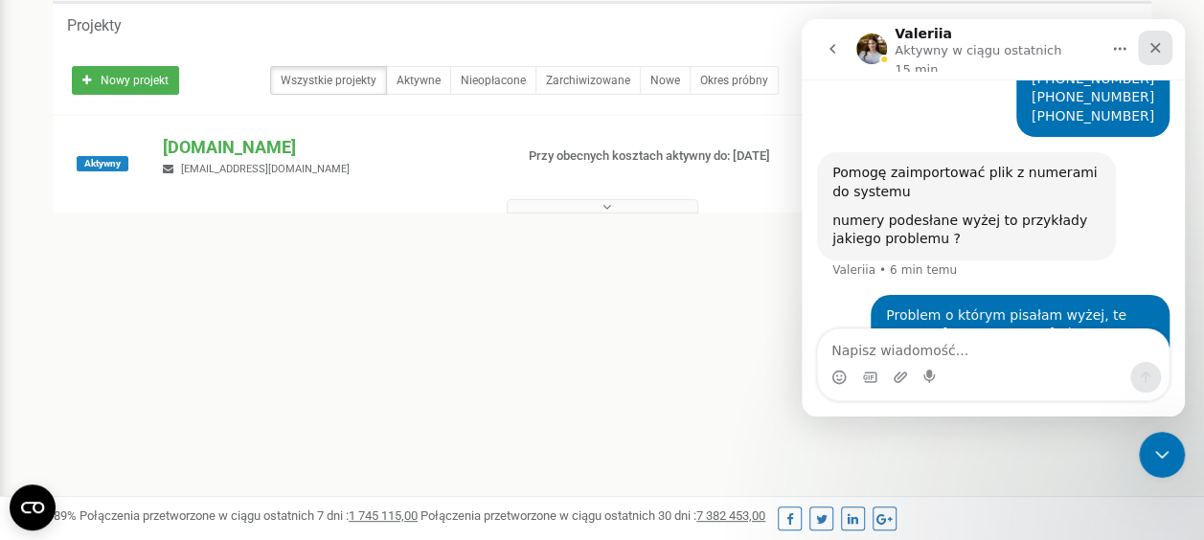
click at [1157, 47] on icon "Zamknij" at bounding box center [1155, 48] width 11 height 11
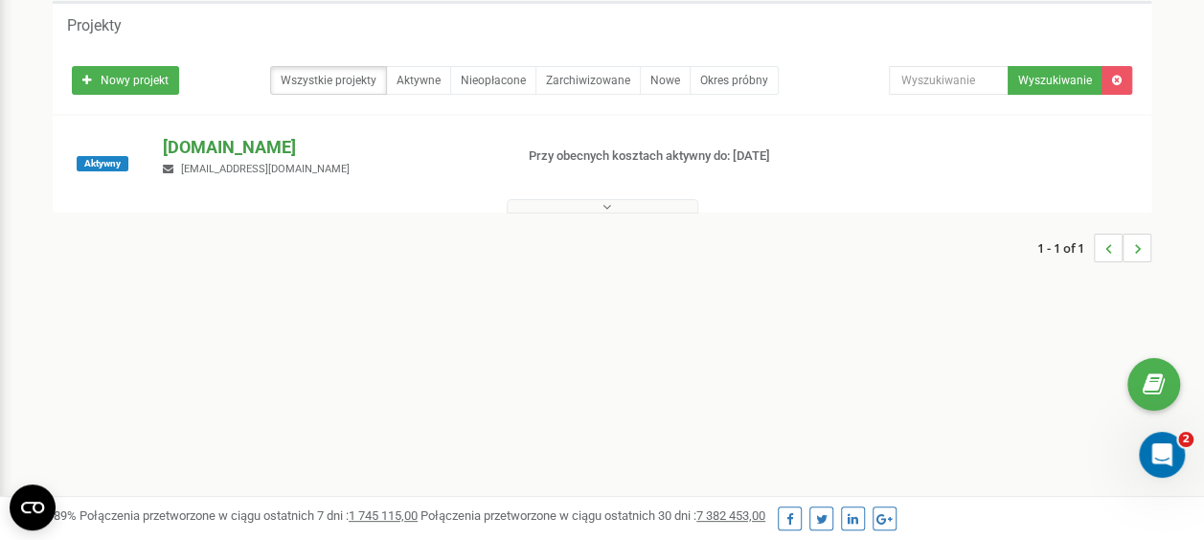
click at [231, 146] on p "[DOMAIN_NAME]" at bounding box center [330, 147] width 334 height 25
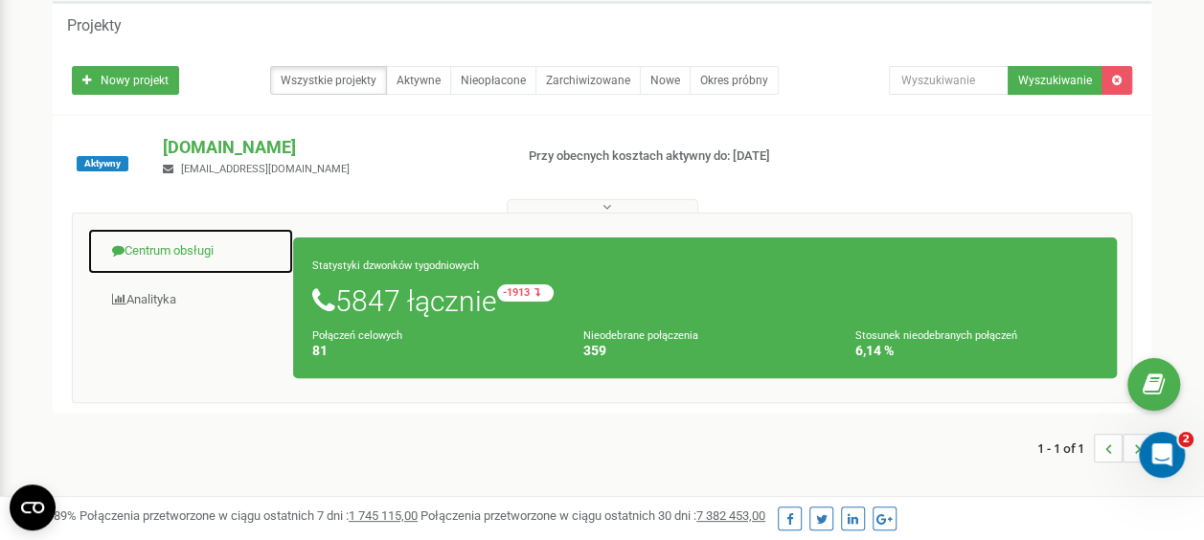
click at [162, 244] on link "Centrum obsługi" at bounding box center [190, 251] width 207 height 47
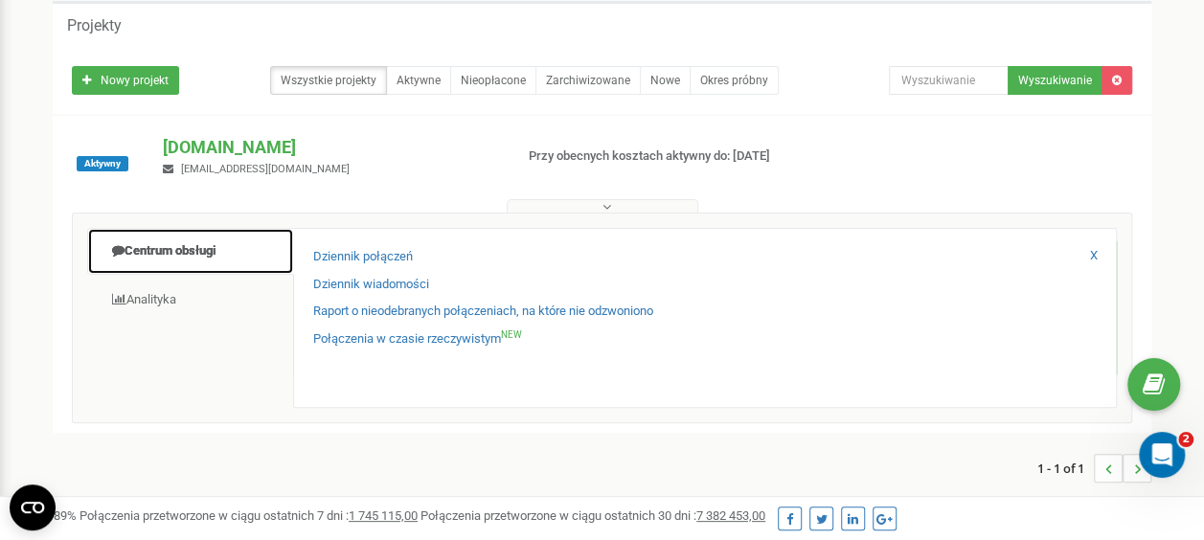
scroll to position [1566, 0]
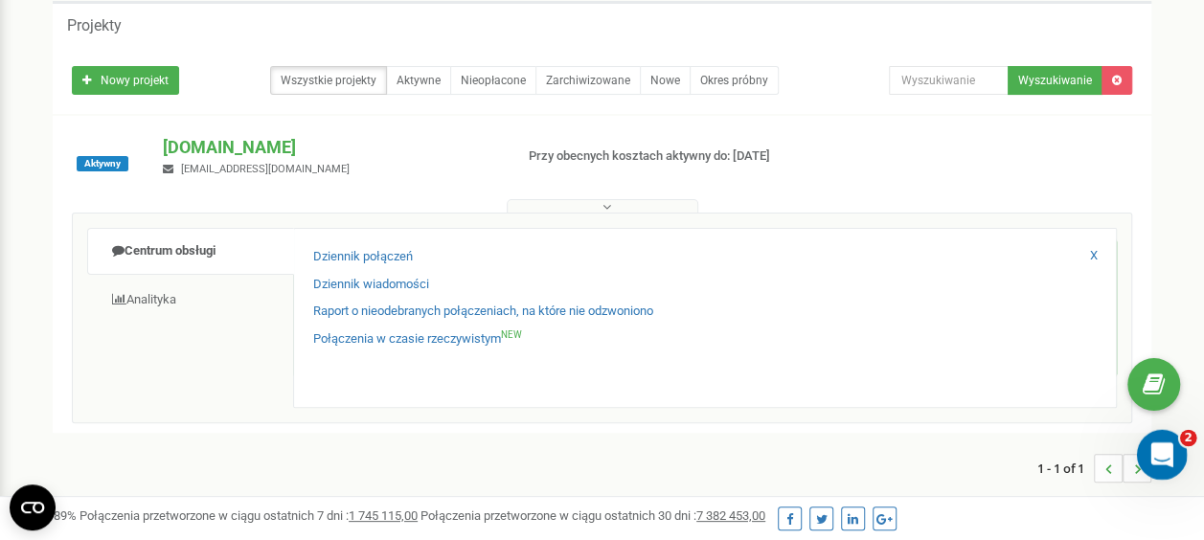
click at [1163, 457] on icon "Otwórz komunikator Intercom" at bounding box center [1159, 453] width 32 height 32
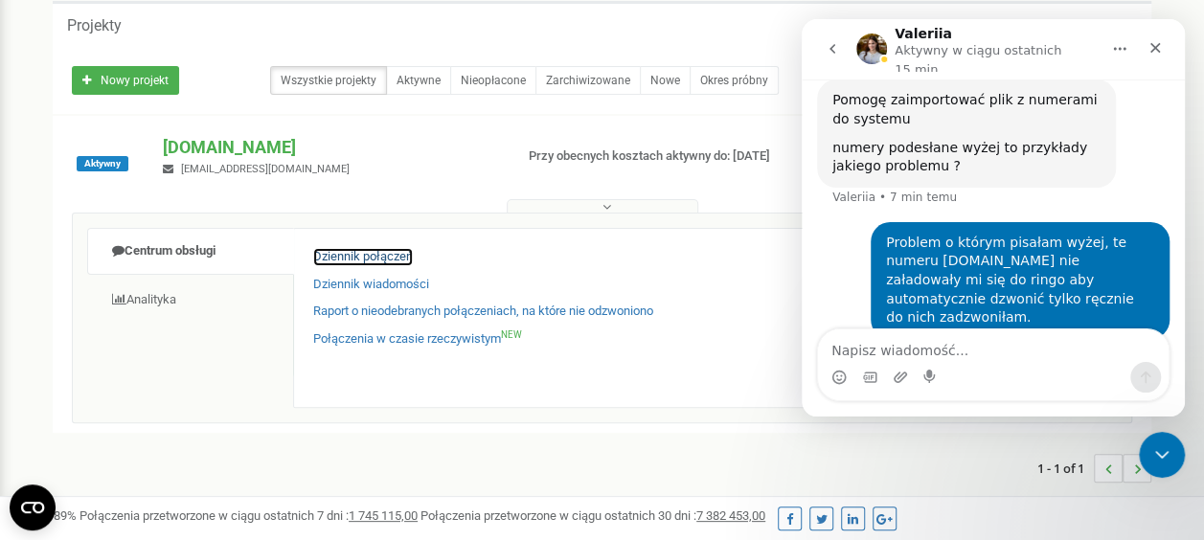
click at [388, 258] on link "Dziennik połączeń" at bounding box center [363, 257] width 100 height 18
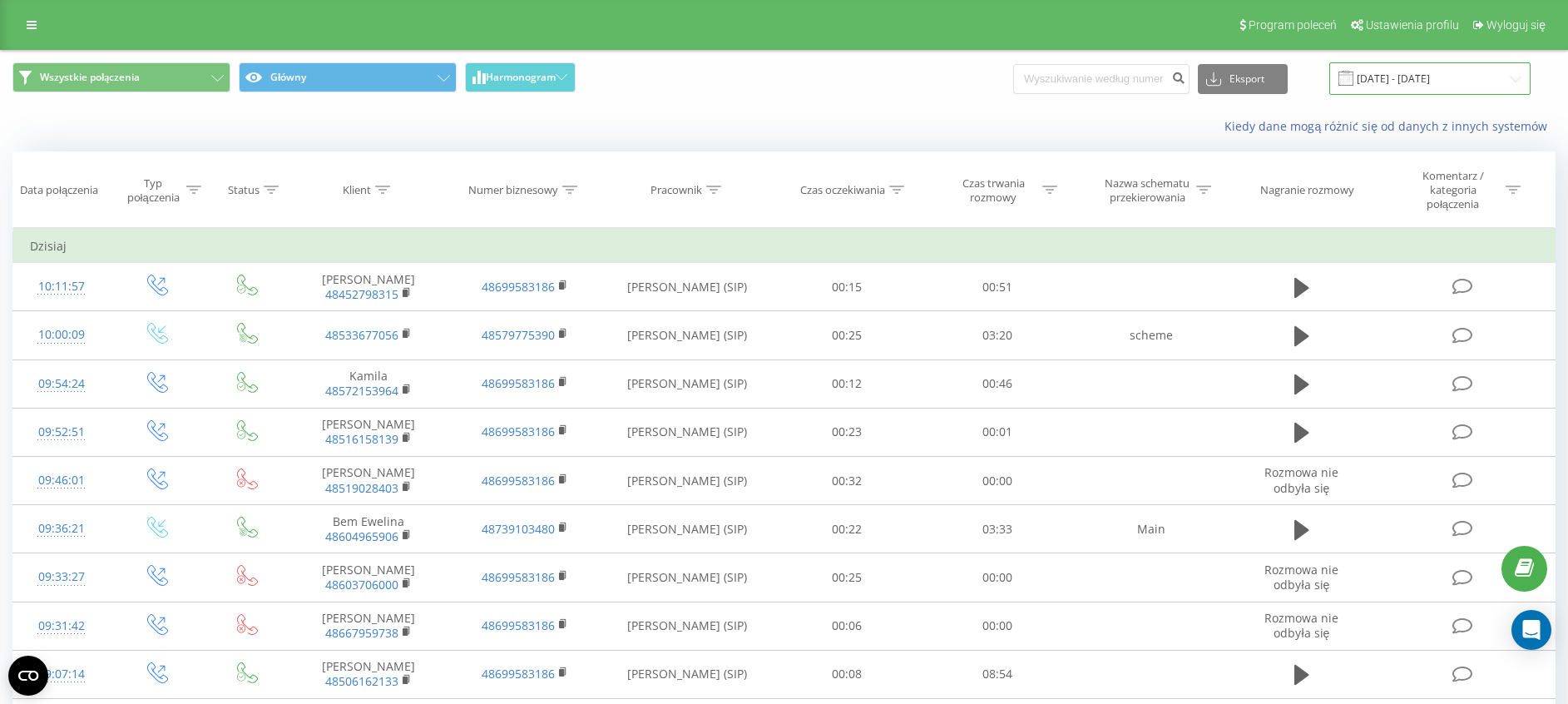
click at [1444, 83] on input "[DATE] - [DATE]" at bounding box center [1430, 78] width 202 height 32
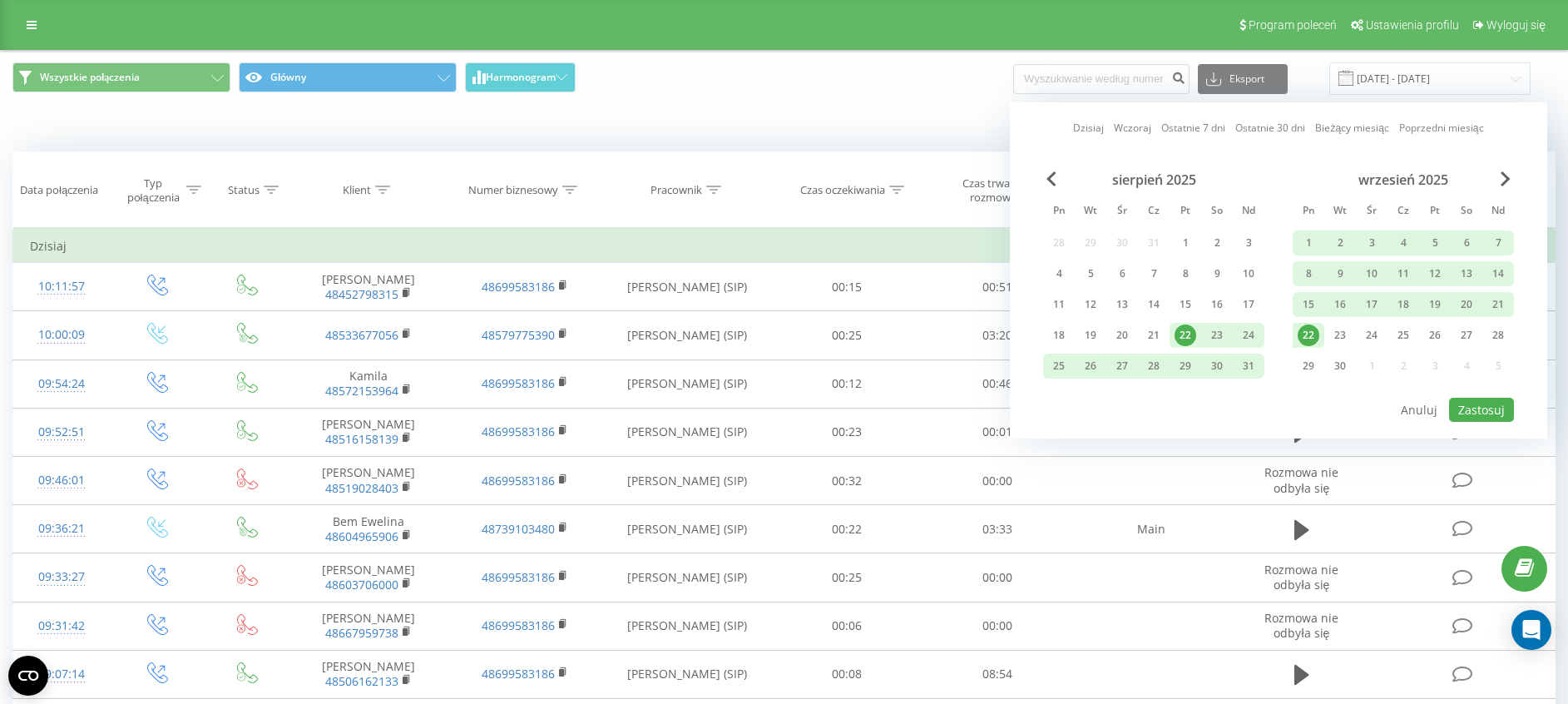
click at [1314, 338] on div "22" at bounding box center [1308, 335] width 22 height 22
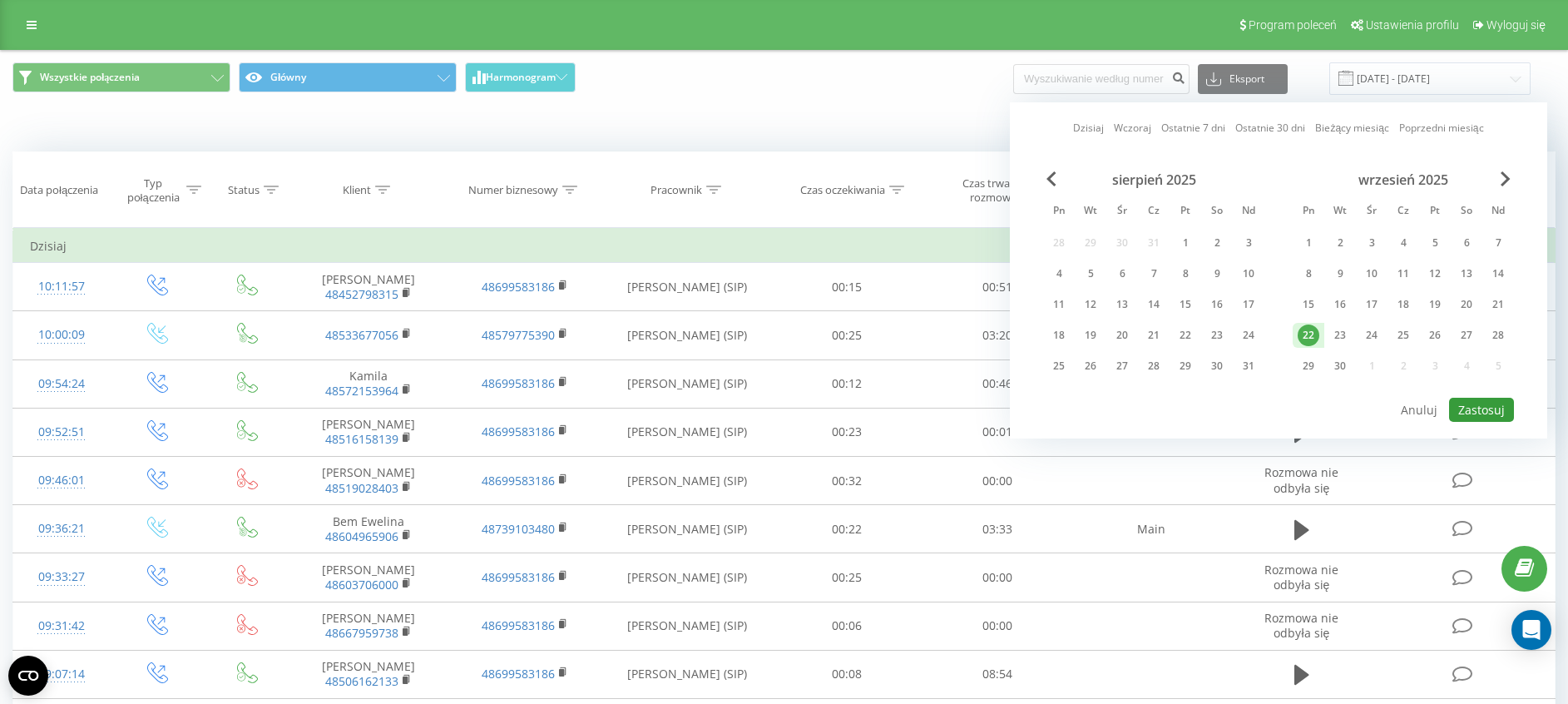
click at [1465, 405] on button "Zastosuj" at bounding box center [1481, 410] width 65 height 24
type input "22.09.2025 - 22.09.2025"
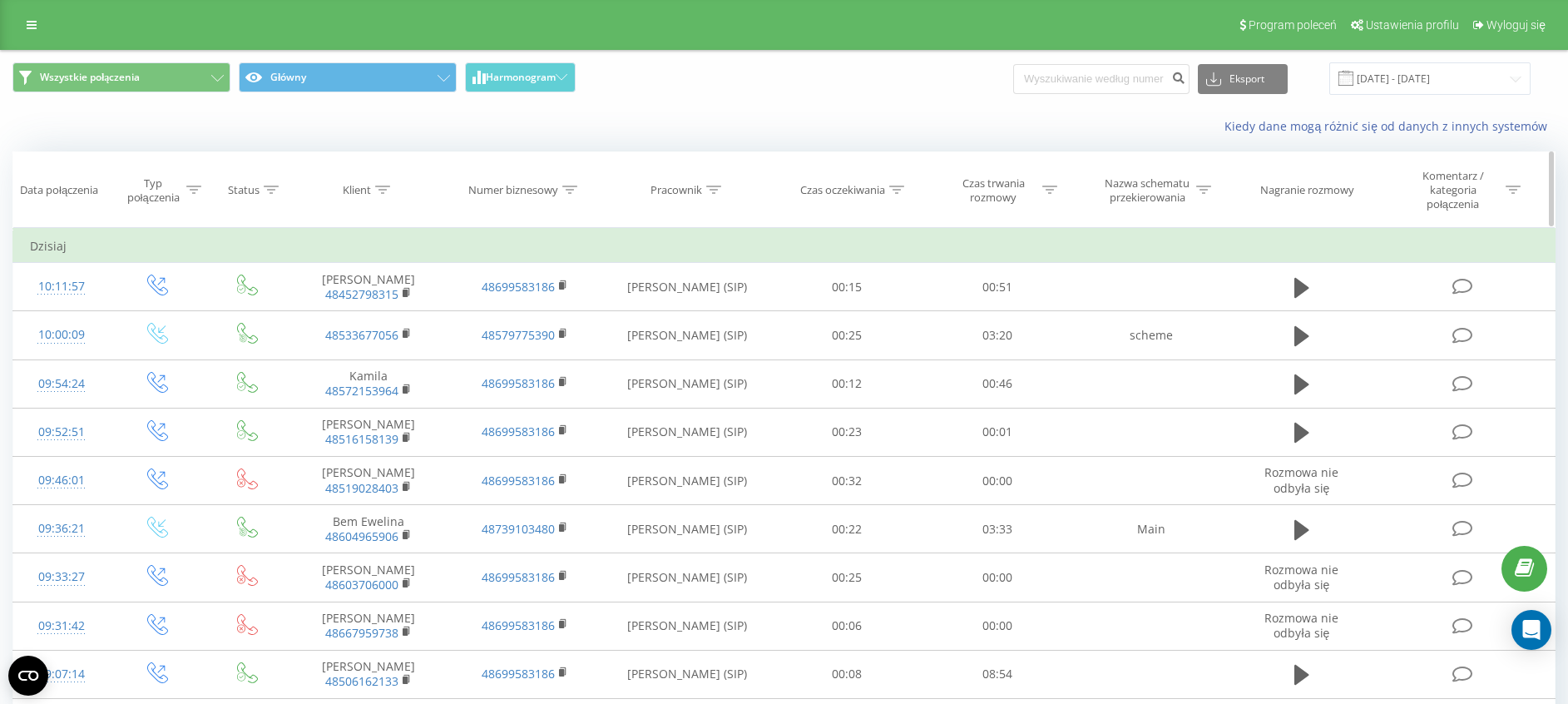
click at [1040, 193] on div "Czas trwania rozmowy" at bounding box center [1002, 190] width 108 height 29
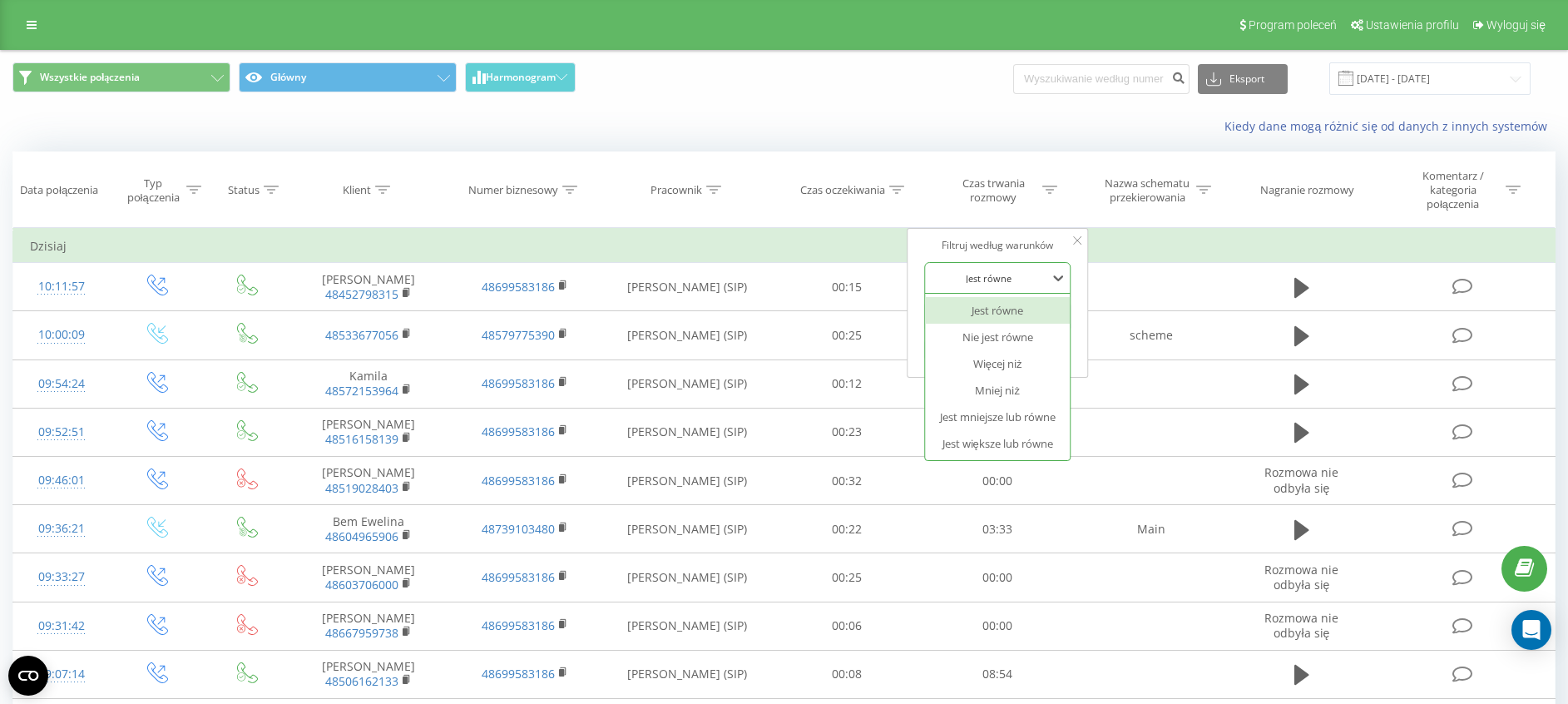
drag, startPoint x: 996, startPoint y: 290, endPoint x: 998, endPoint y: 282, distance: 8.2
click at [996, 284] on div "Jest równe" at bounding box center [989, 277] width 122 height 25
drag, startPoint x: 985, startPoint y: 440, endPoint x: 988, endPoint y: 356, distance: 84.1
click at [987, 437] on div "Jest większe lub równe" at bounding box center [997, 443] width 145 height 27
click at [985, 318] on input "text" at bounding box center [997, 317] width 147 height 30
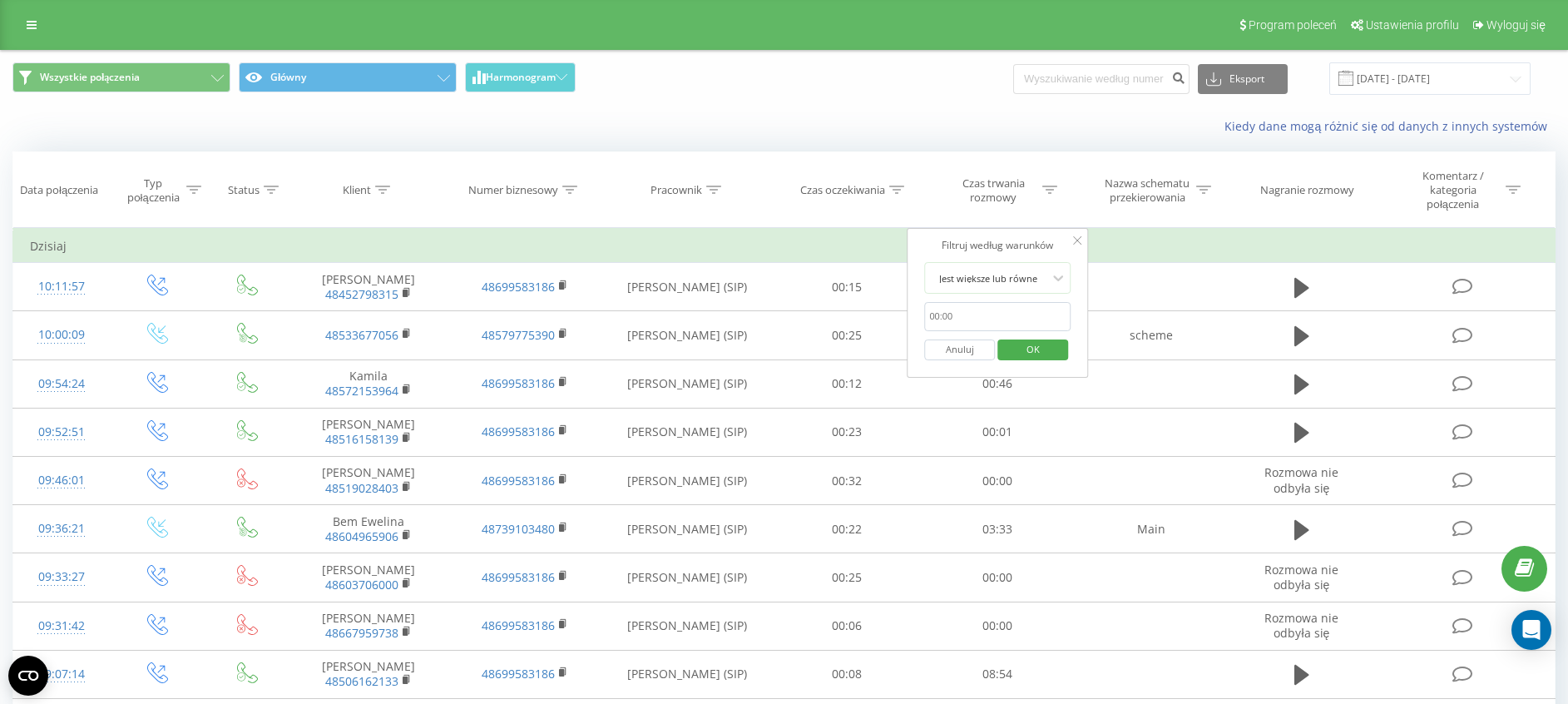
type input "00:20"
click at [1040, 342] on span "OK" at bounding box center [1033, 349] width 47 height 26
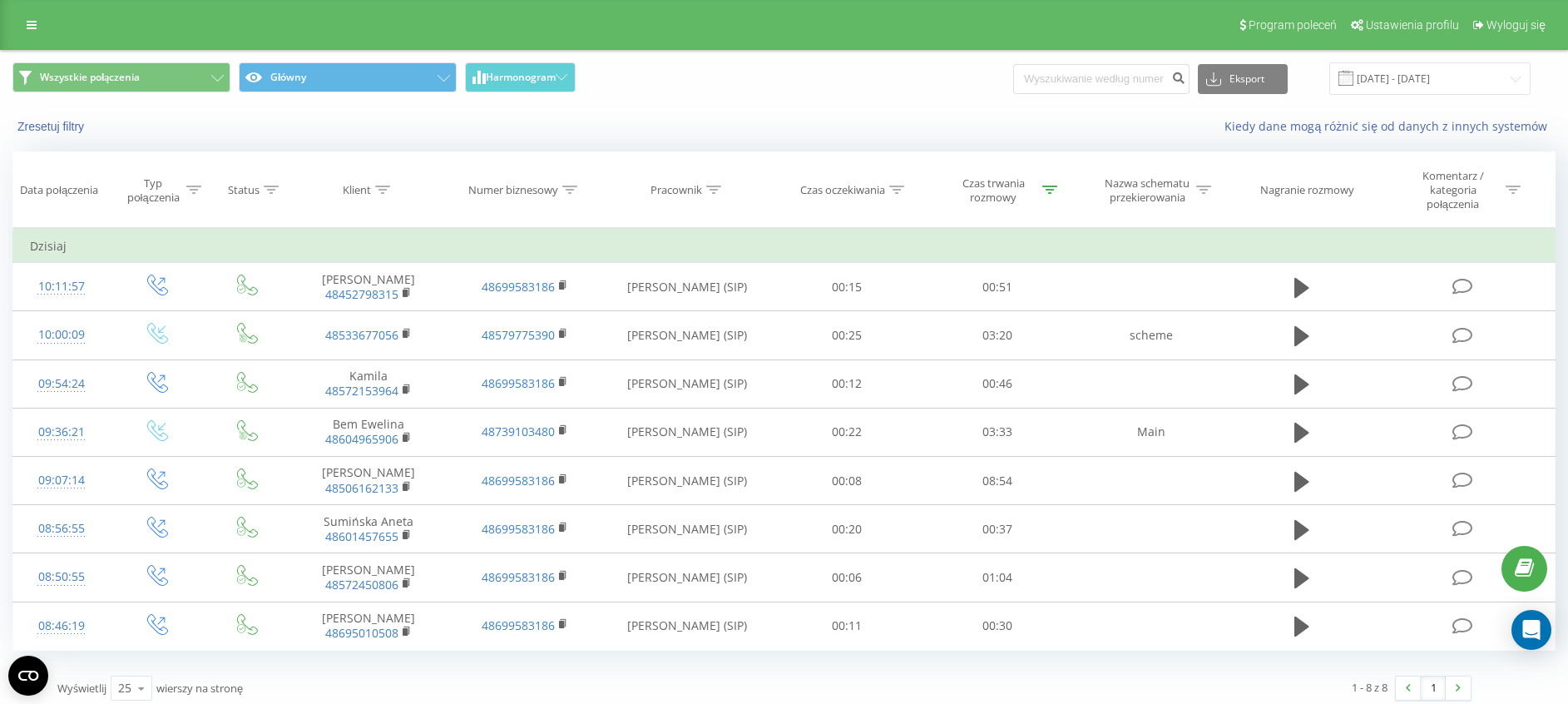
scroll to position [22, 0]
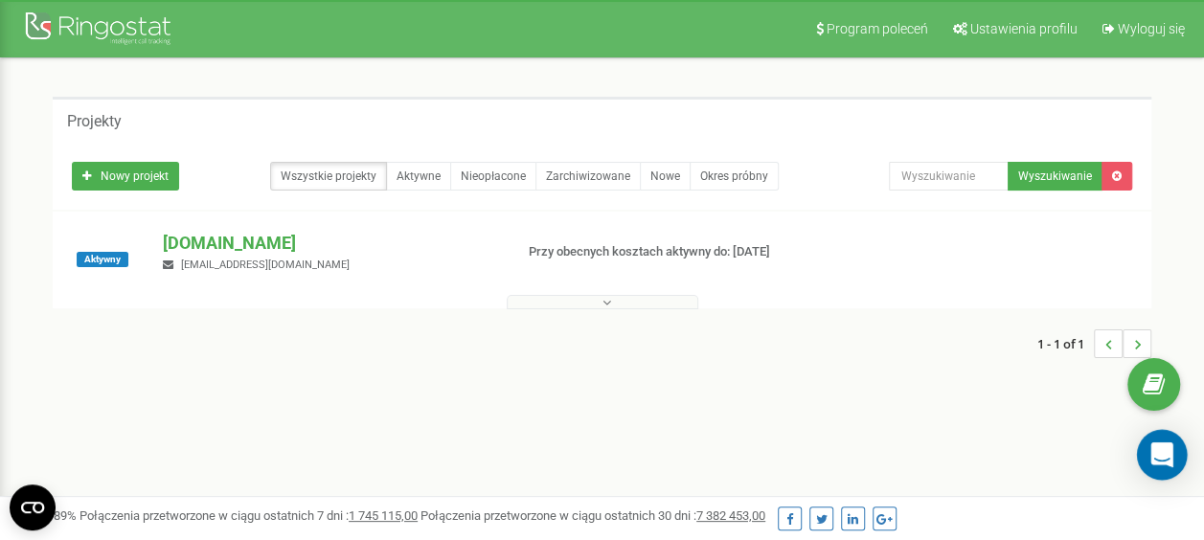
click at [1163, 462] on icon "Open Intercom Messenger" at bounding box center [1161, 454] width 22 height 25
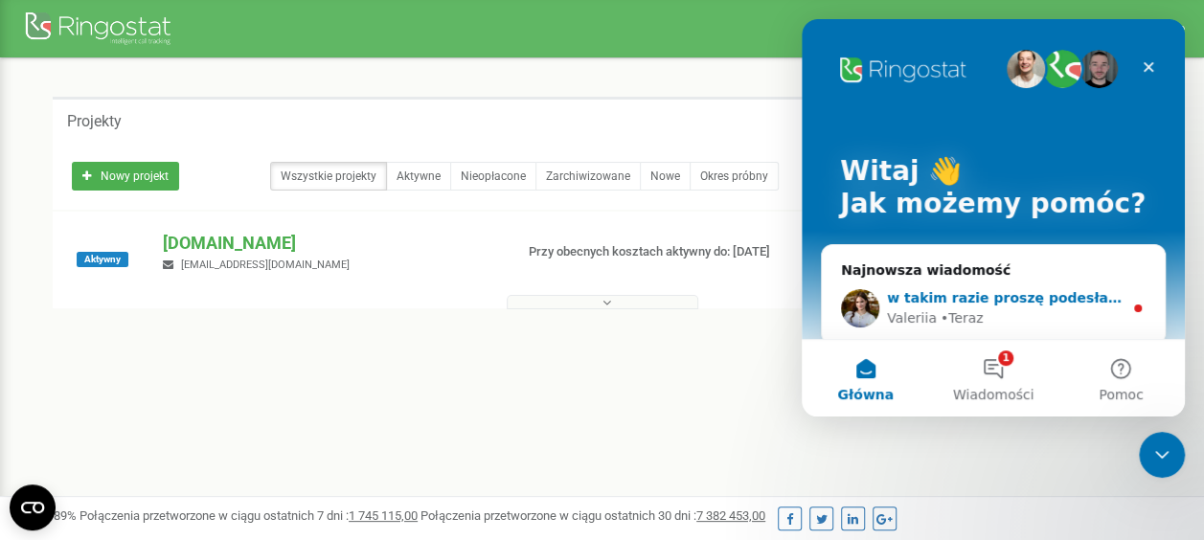
click at [1036, 309] on div "[PERSON_NAME][GEOGRAPHIC_DATA]" at bounding box center [1005, 318] width 236 height 20
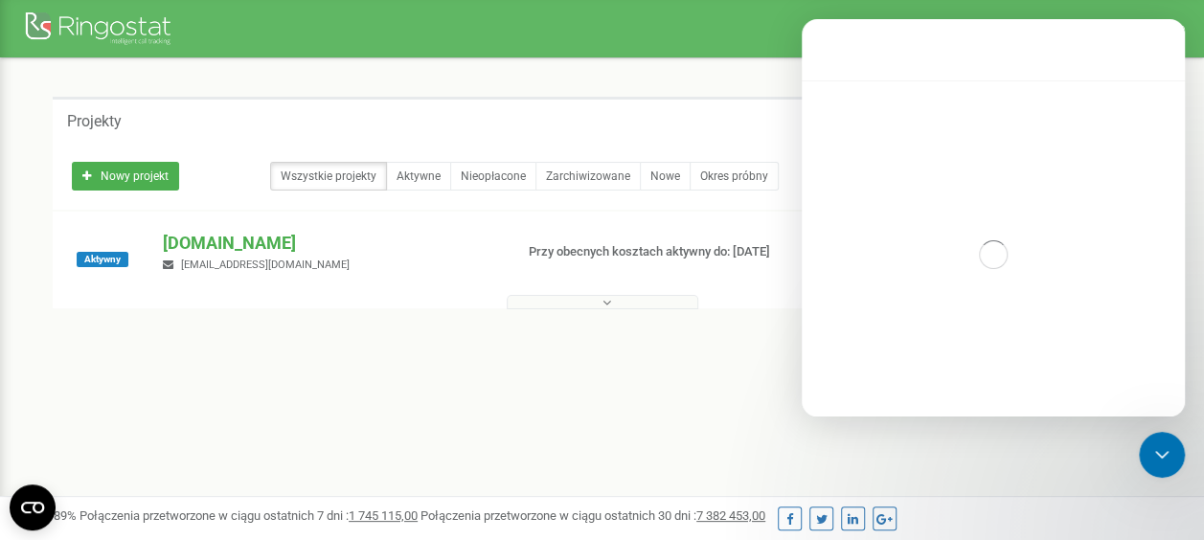
scroll to position [98, 0]
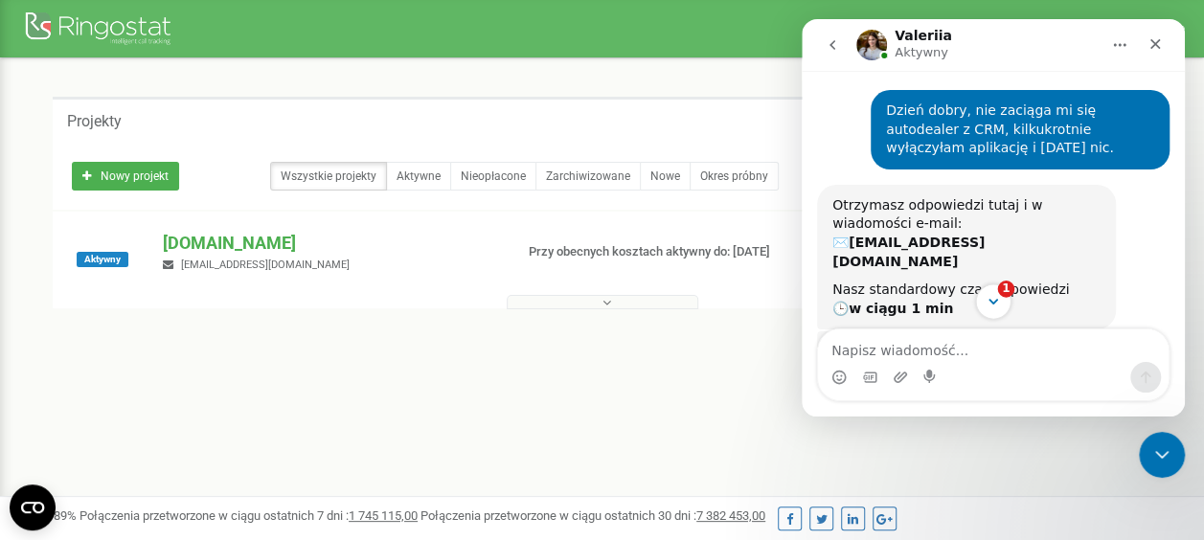
click at [999, 306] on icon "Scroll to bottom" at bounding box center [992, 301] width 17 height 17
click at [993, 303] on icon "Scroll to bottom" at bounding box center [992, 301] width 17 height 17
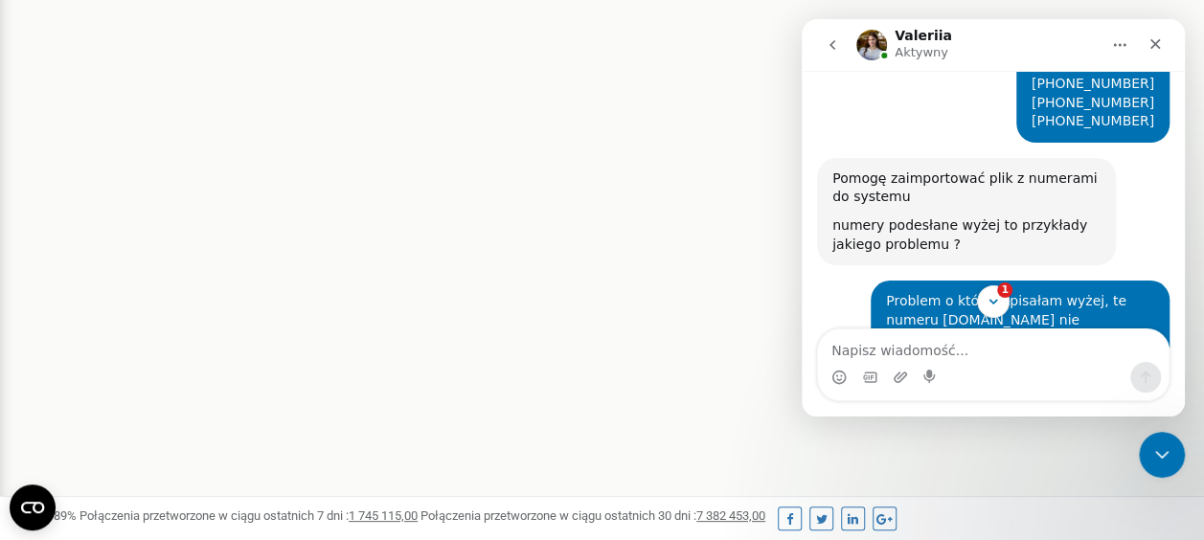
scroll to position [1568, 0]
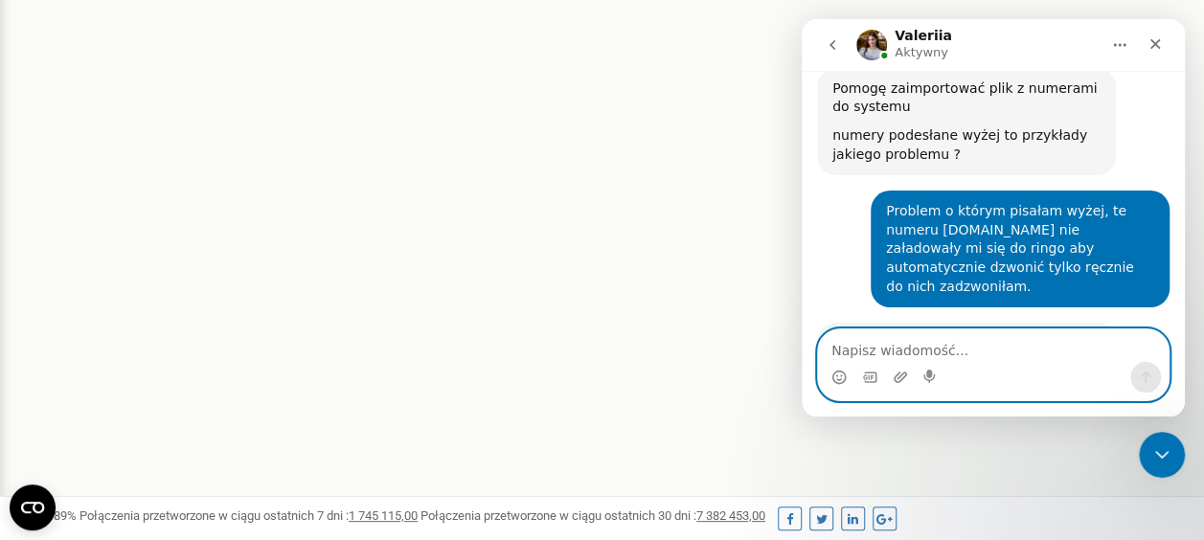
click at [1025, 343] on textarea "Napisz wiadomość..." at bounding box center [993, 345] width 350 height 33
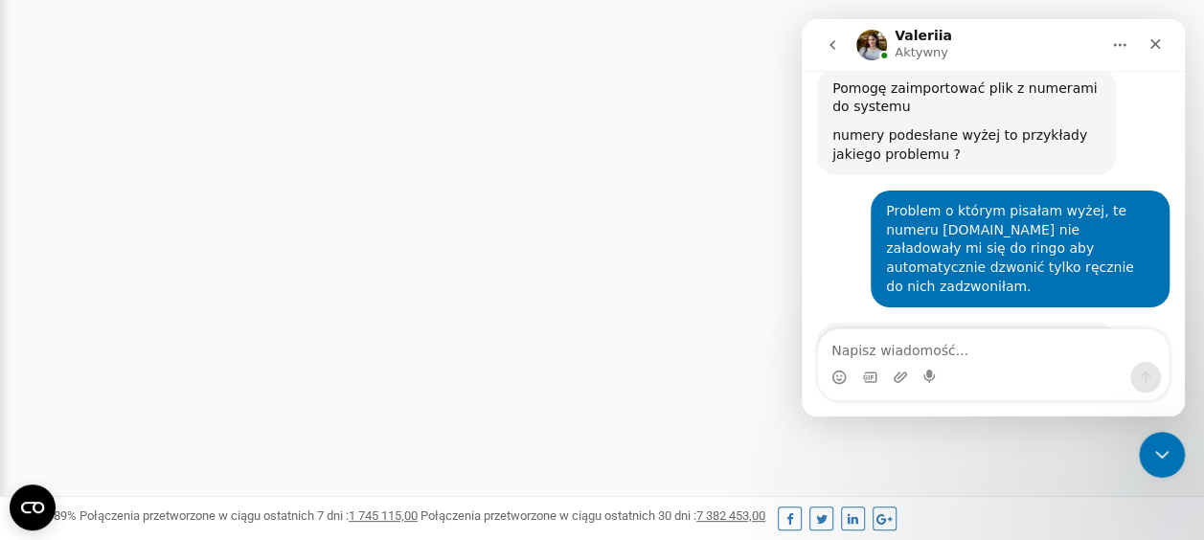
drag, startPoint x: 832, startPoint y: 249, endPoint x: 916, endPoint y: 273, distance: 87.6
click at [916, 323] on div "w takim razie proszę podesłać plik csv, ja zaimportuje [PERSON_NAME] • 2 min te…" at bounding box center [966, 353] width 299 height 60
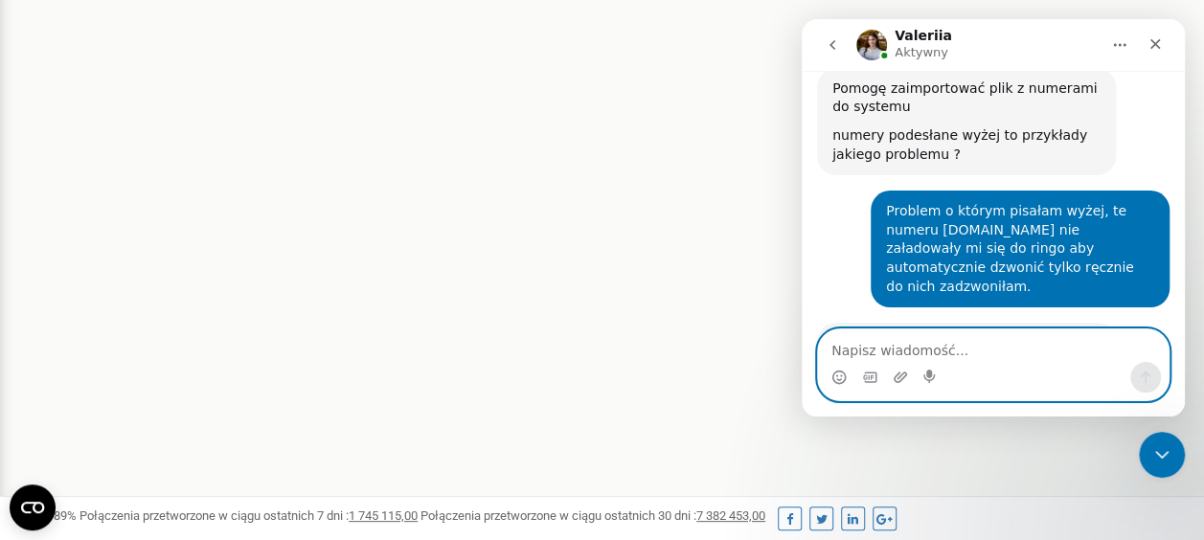
click at [937, 355] on textarea "Napisz wiadomość..." at bounding box center [993, 345] width 350 height 33
click at [934, 310] on div "Codziennie Ringostat pomaga firmom efektywniej zarządzać budżetami reklamowymi …" at bounding box center [992, 244] width 383 height 346
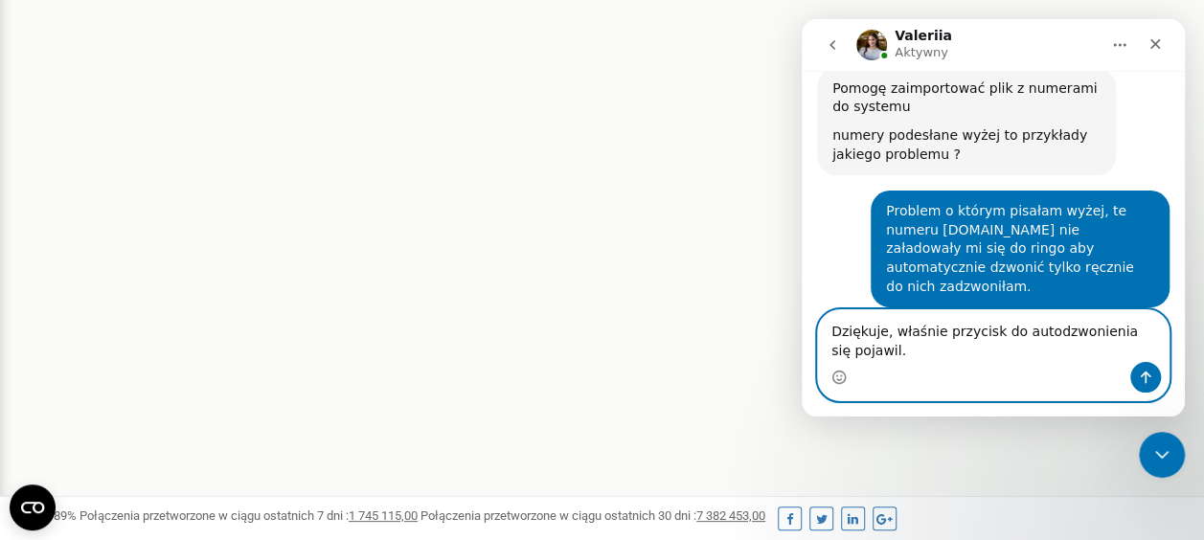
scroll to position [1587, 0]
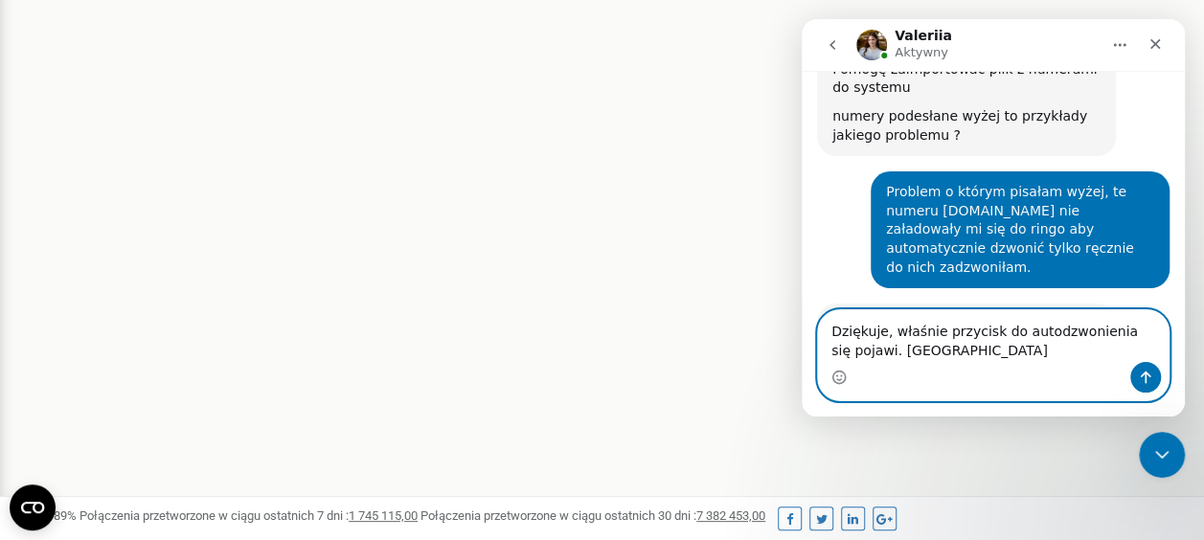
type textarea "Dziękuje, właśnie przycisk do autodzwonienia się pojawił. [GEOGRAPHIC_DATA]"
click at [1011, 358] on textarea "Dziękuje, właśnie przycisk do autodzwonienia się pojawił. [GEOGRAPHIC_DATA]" at bounding box center [993, 336] width 350 height 52
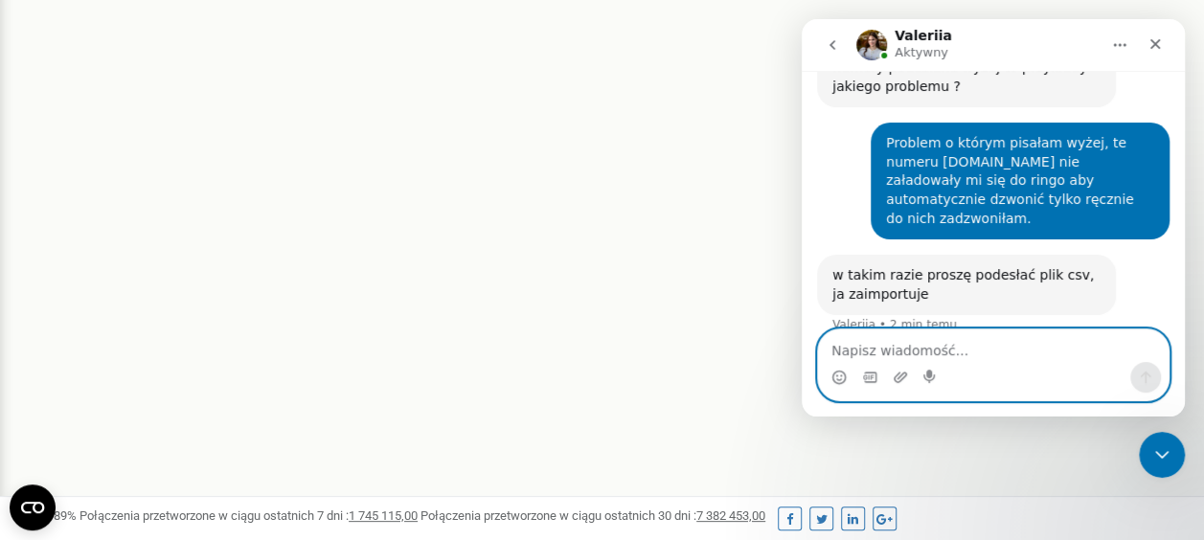
scroll to position [1644, 0]
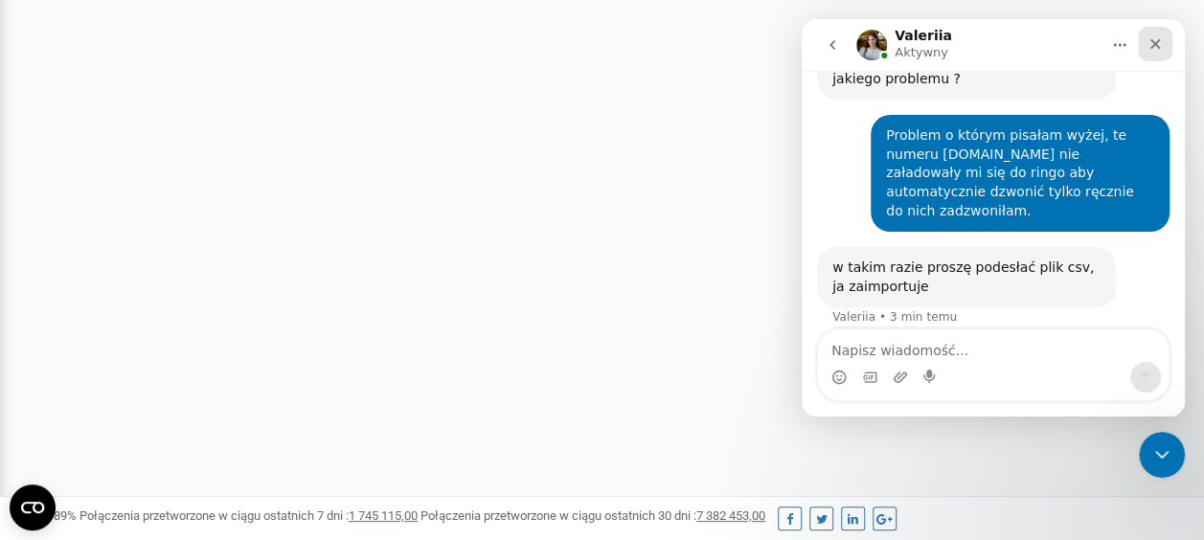
click at [1158, 42] on icon "Zamknij" at bounding box center [1154, 43] width 15 height 15
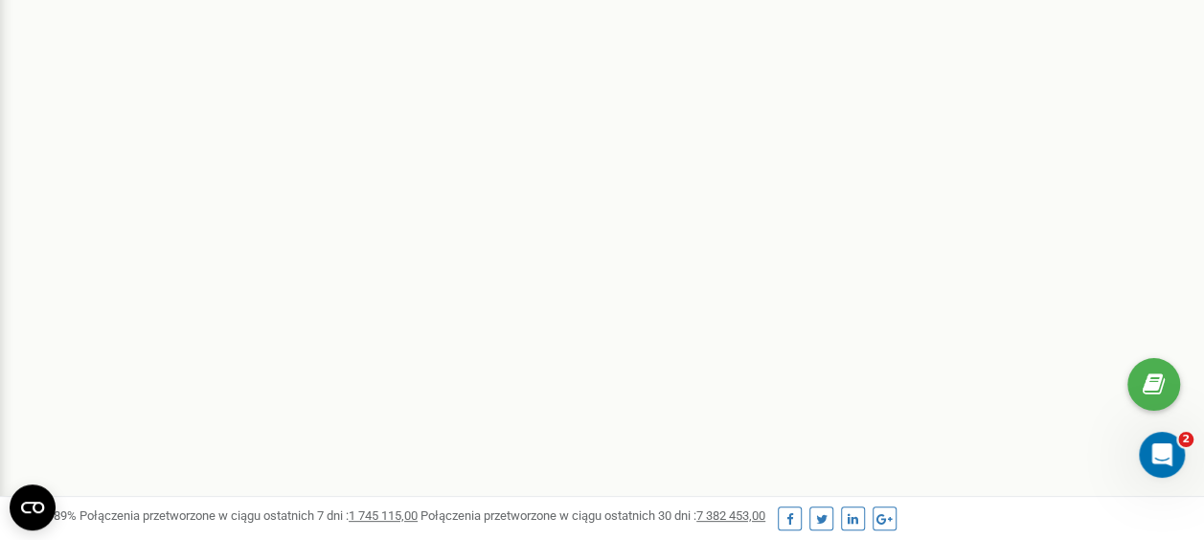
scroll to position [1597, 0]
